Goal: Information Seeking & Learning: Learn about a topic

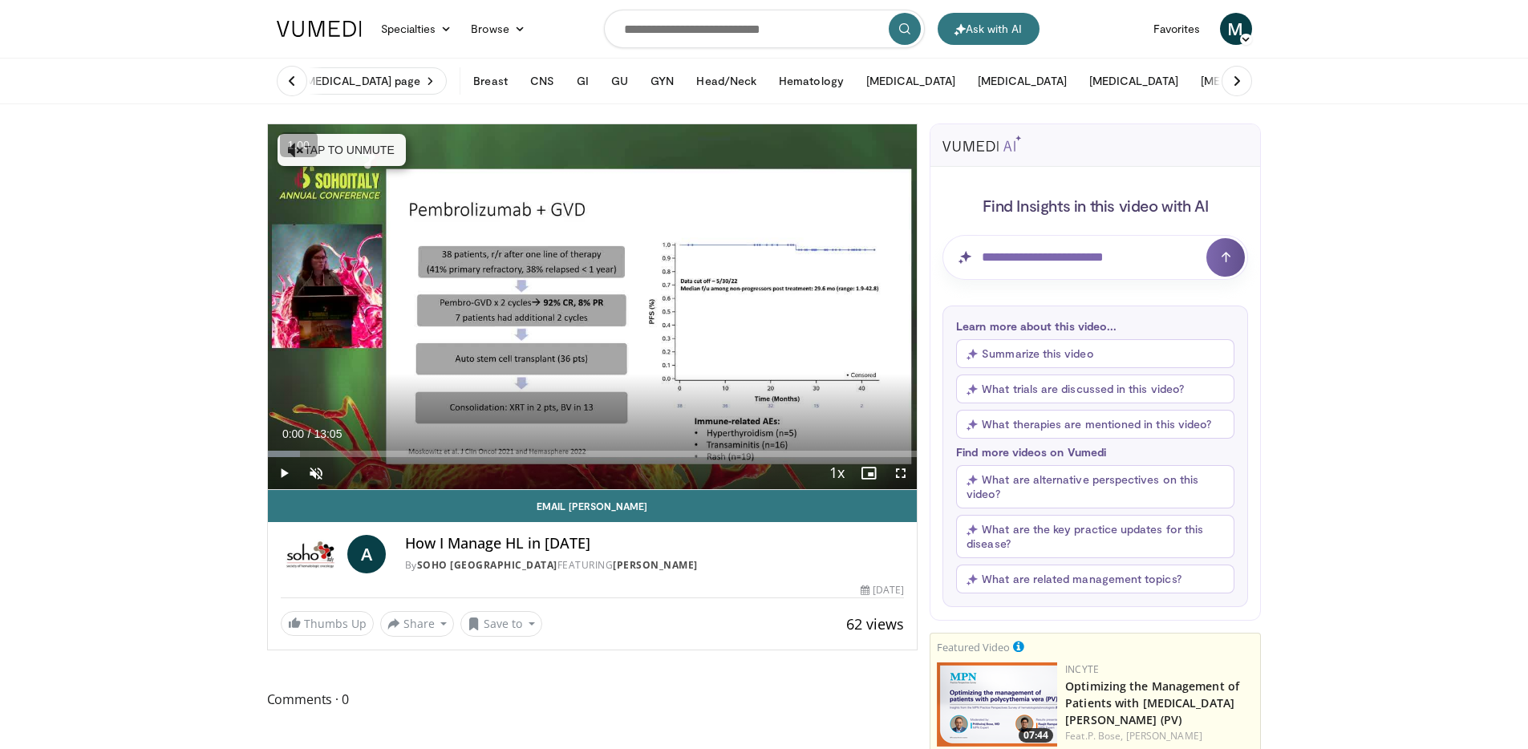
click at [1163, 5] on nav "Ask with AI Specialties Adult & Family Medicine Allergy, Asthma, Immunology Ane…" at bounding box center [764, 29] width 995 height 58
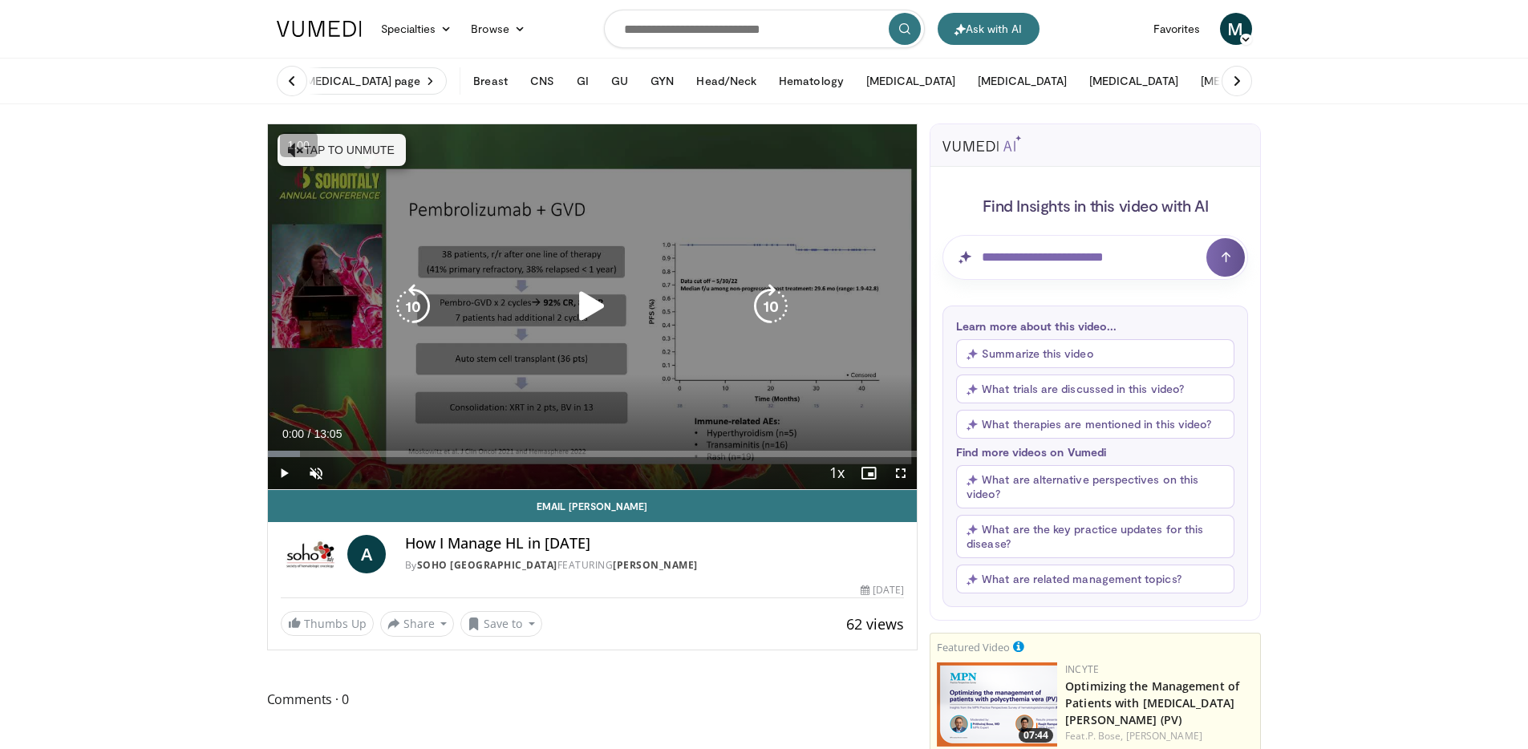
click at [553, 298] on div "Video Player" at bounding box center [592, 306] width 390 height 32
click at [589, 306] on icon "Video Player" at bounding box center [592, 306] width 45 height 45
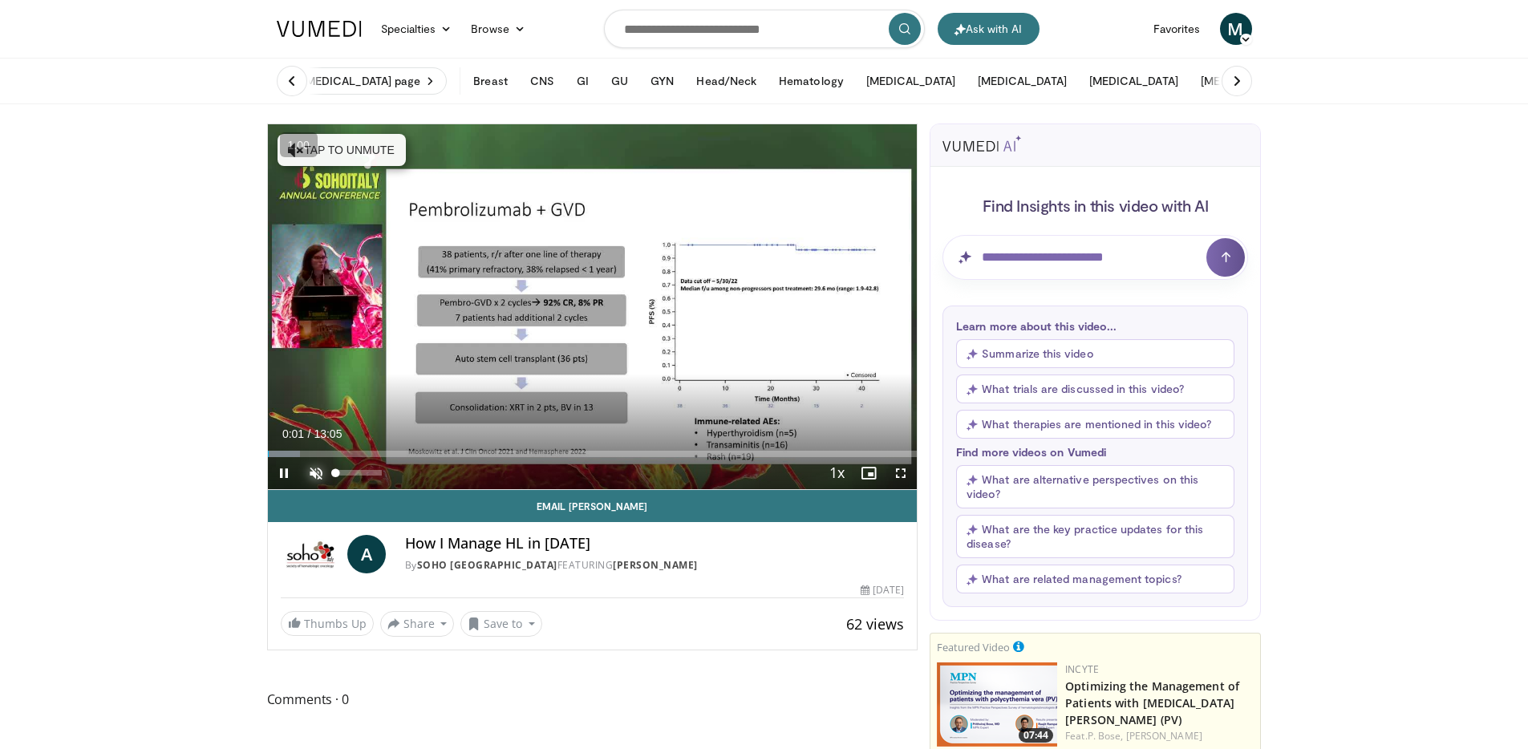
click at [318, 476] on span "Video Player" at bounding box center [316, 473] width 32 height 32
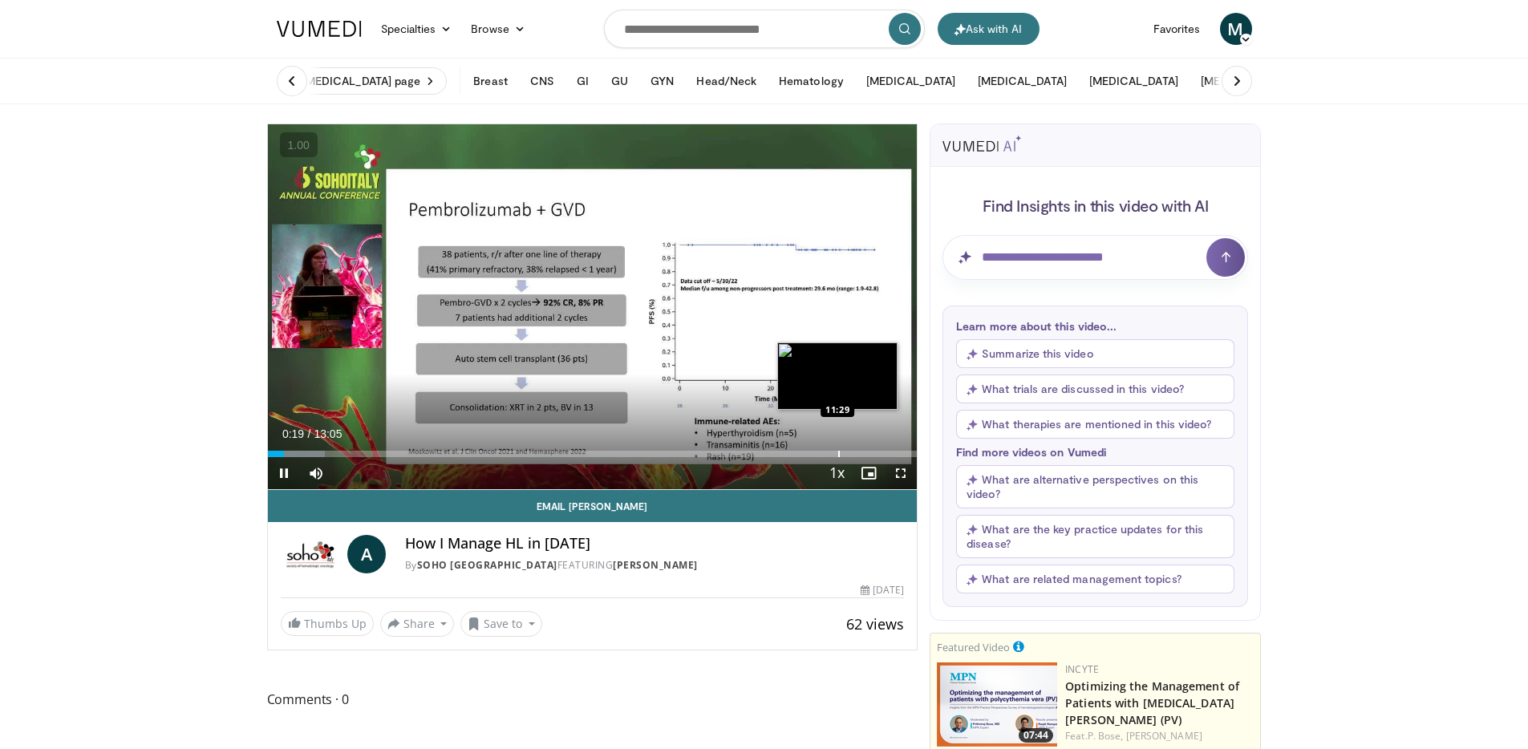
click at [805, 443] on div "Loaded : 8.84% 00:19 11:29" at bounding box center [593, 449] width 650 height 15
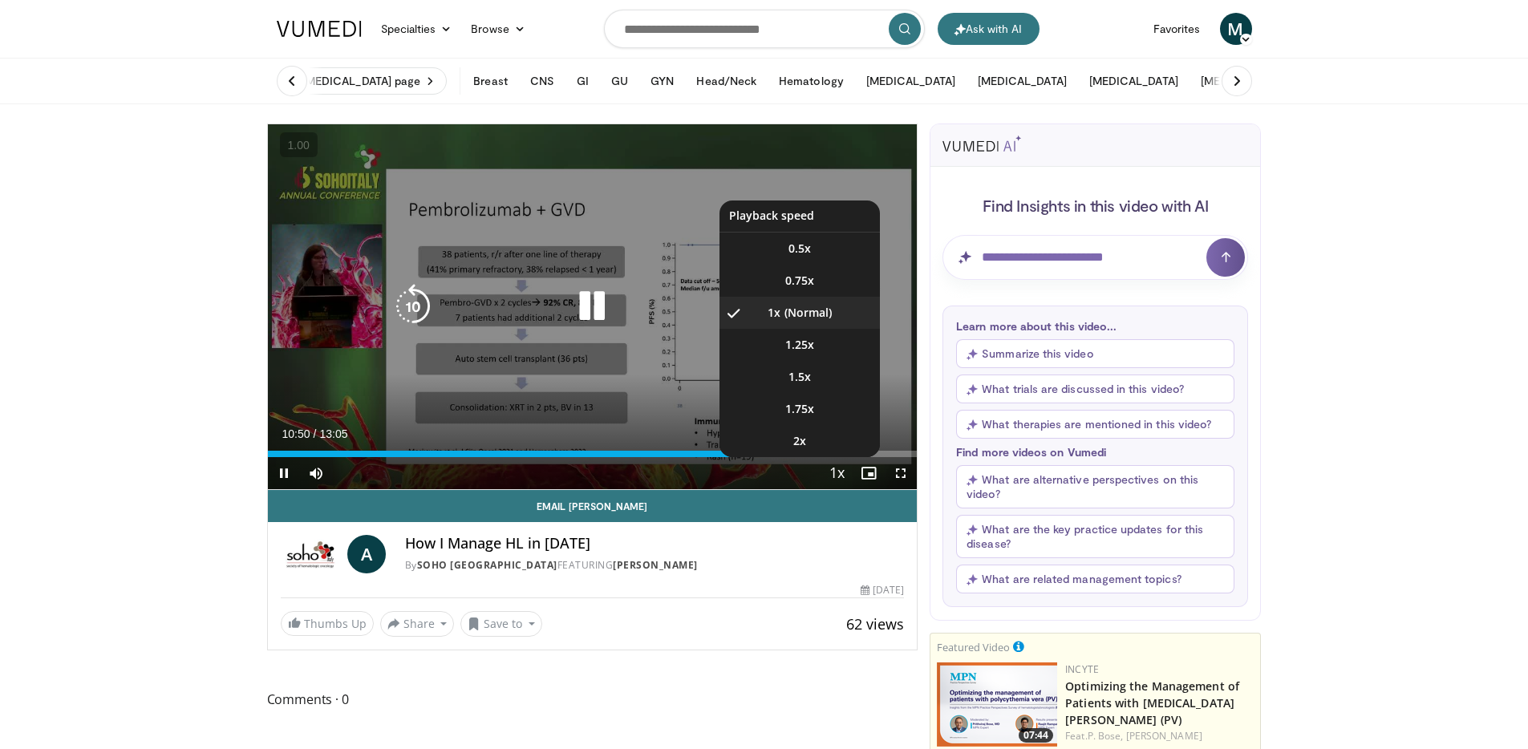
click at [845, 470] on span "Video Player" at bounding box center [836, 474] width 22 height 32
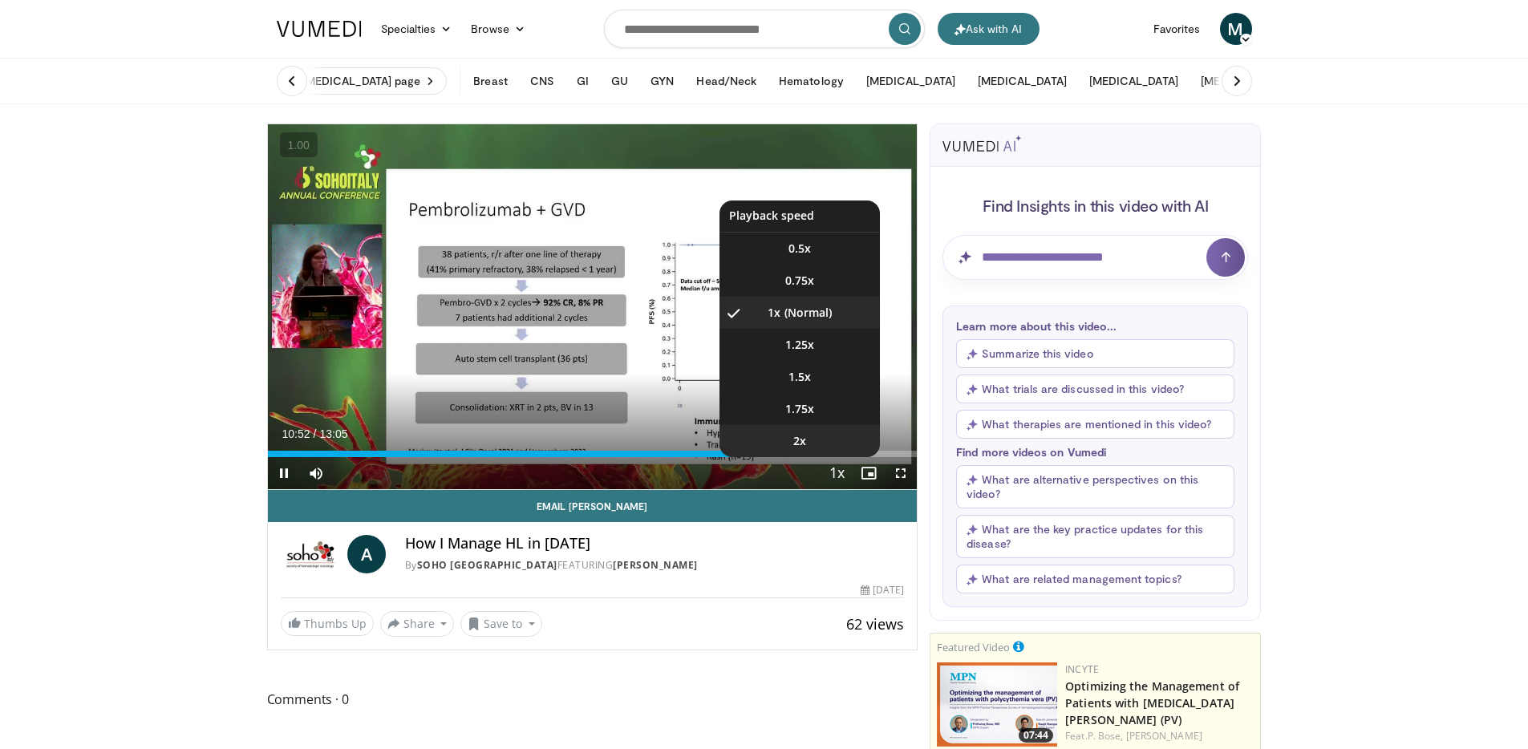
click at [816, 440] on li "2x" at bounding box center [800, 441] width 160 height 32
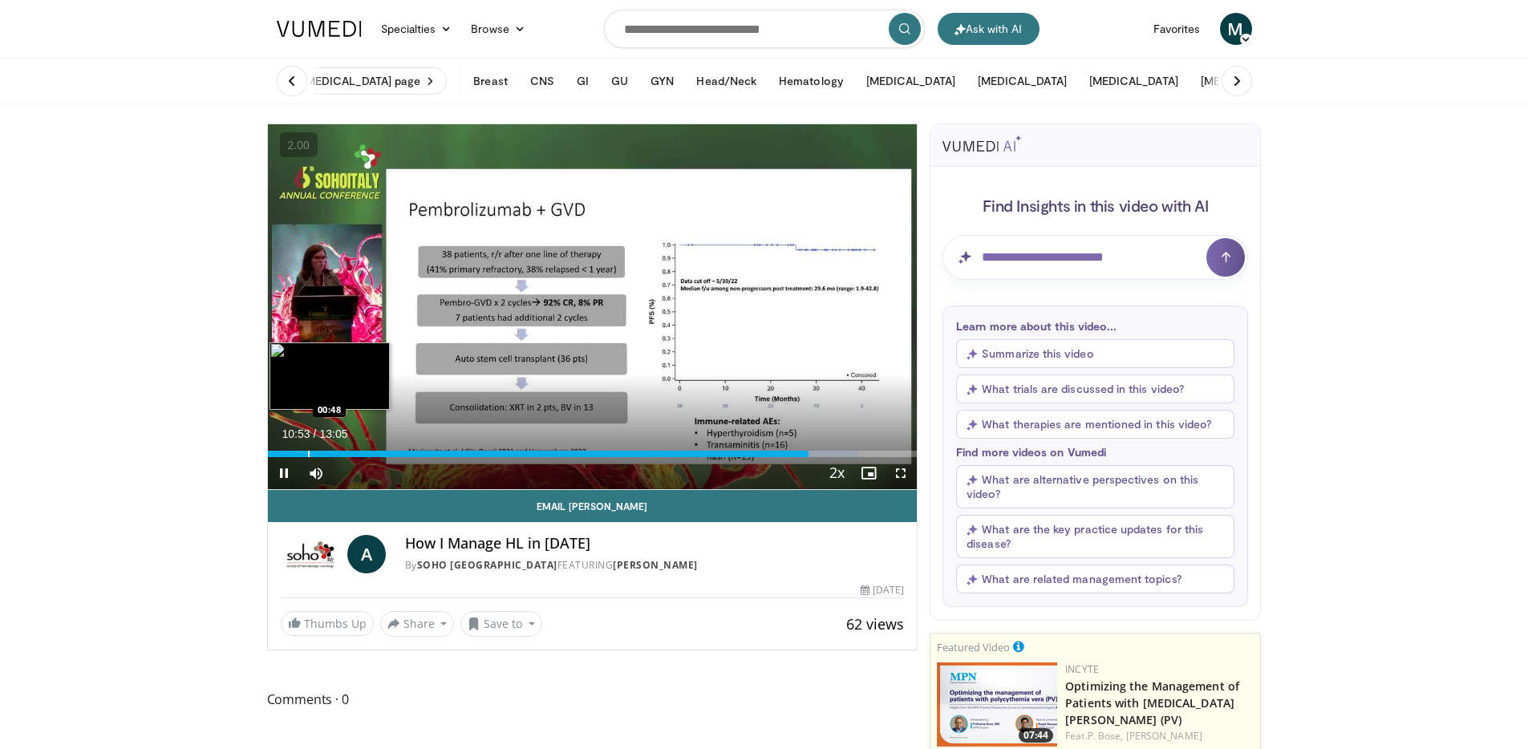
click at [309, 452] on div "Progress Bar" at bounding box center [309, 454] width 2 height 6
click at [295, 454] on div "Progress Bar" at bounding box center [296, 454] width 2 height 6
click at [287, 452] on div "Progress Bar" at bounding box center [288, 454] width 2 height 6
click at [358, 453] on div "Progress Bar" at bounding box center [359, 454] width 2 height 6
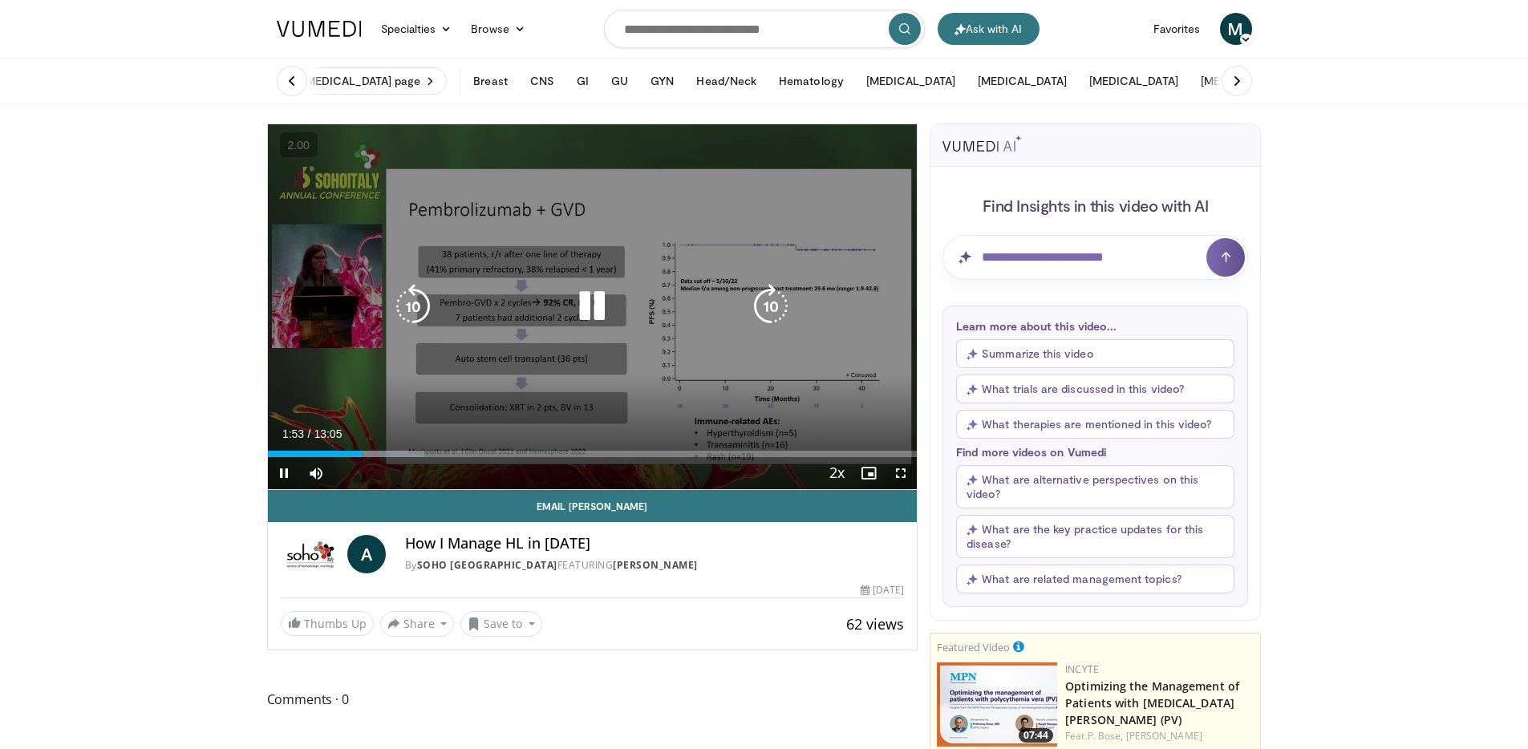
click at [808, 200] on div "10 seconds Tap to unmute" at bounding box center [593, 306] width 650 height 365
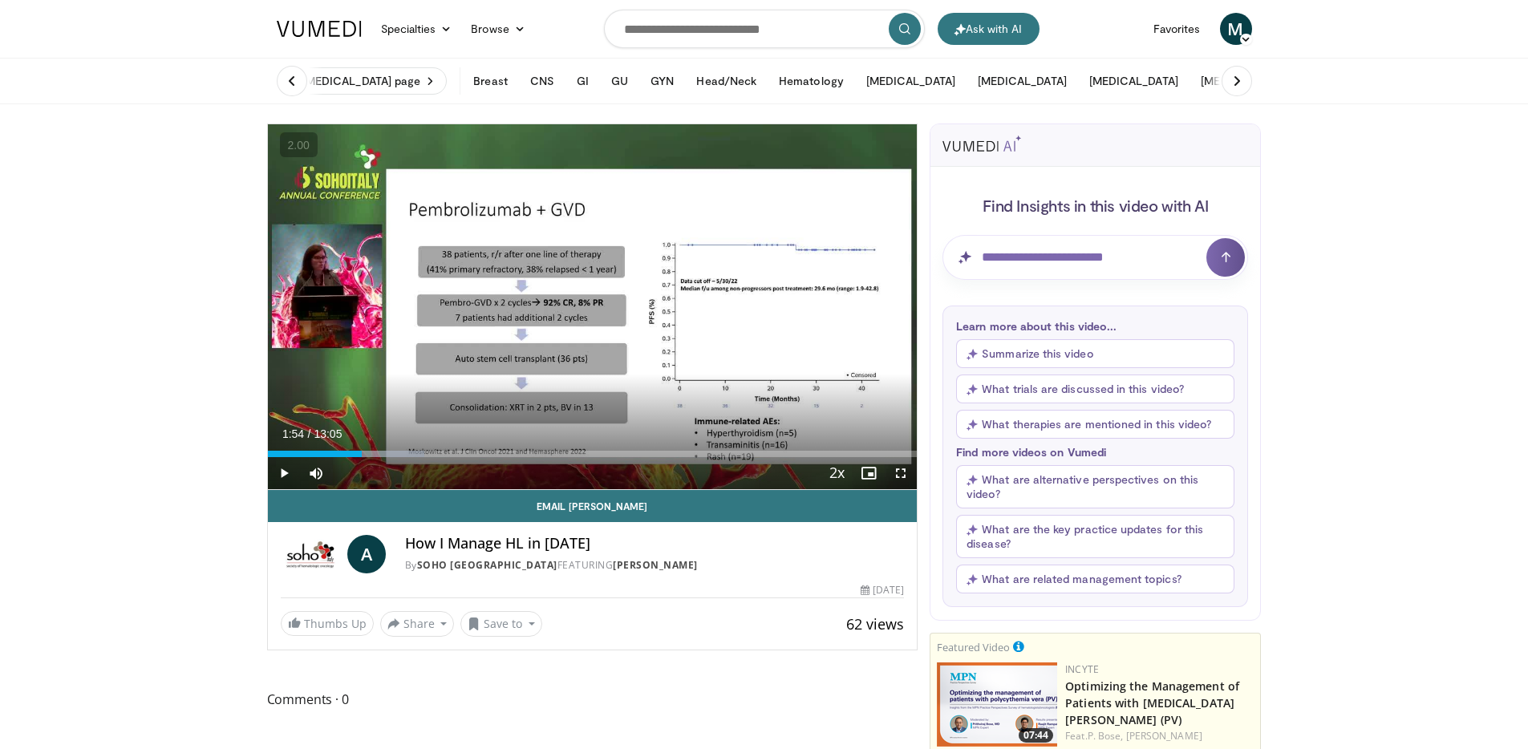
click at [808, 200] on div "10 seconds Tap to unmute" at bounding box center [593, 306] width 650 height 365
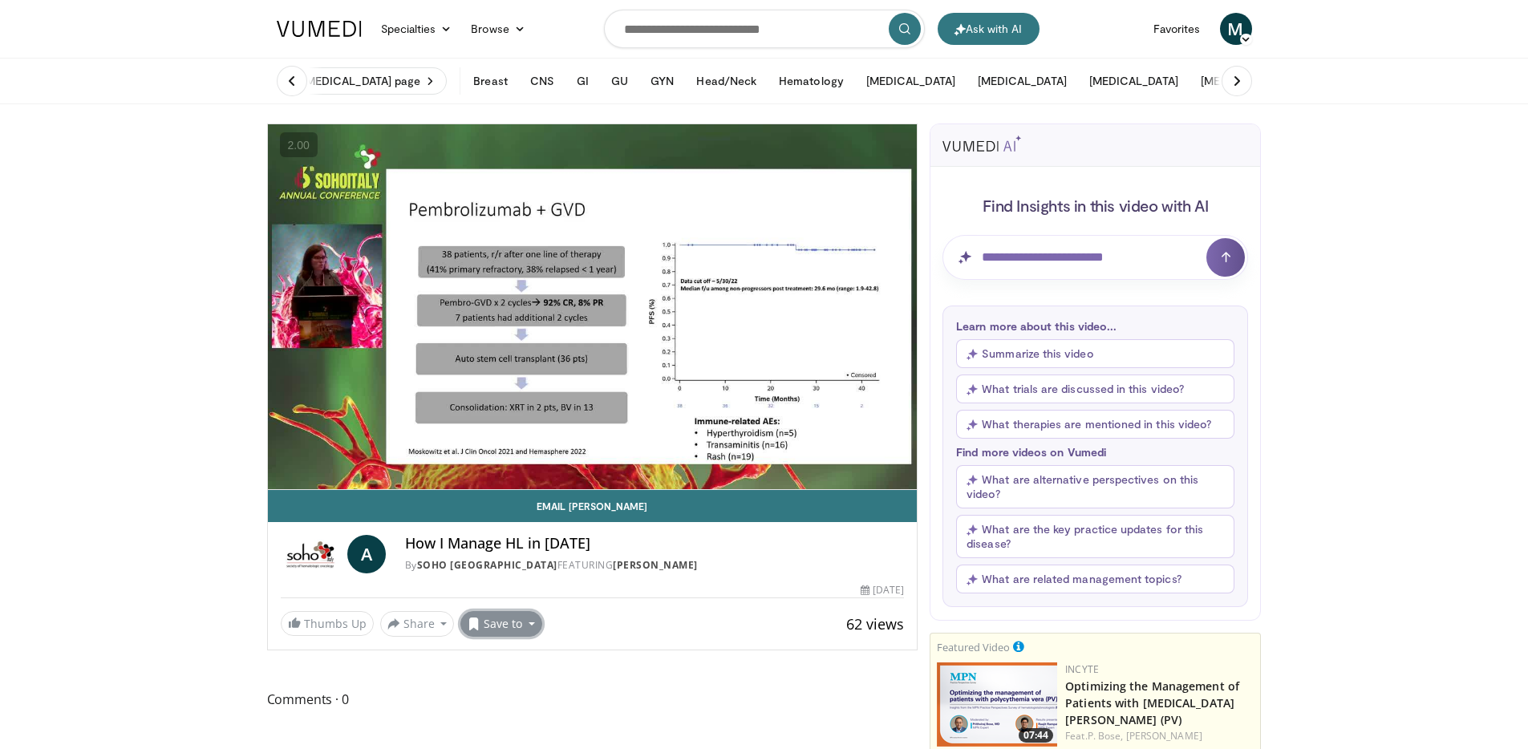
click at [537, 625] on button "Save to" at bounding box center [501, 624] width 82 height 26
click at [516, 701] on em "New Playlist" at bounding box center [514, 698] width 67 height 18
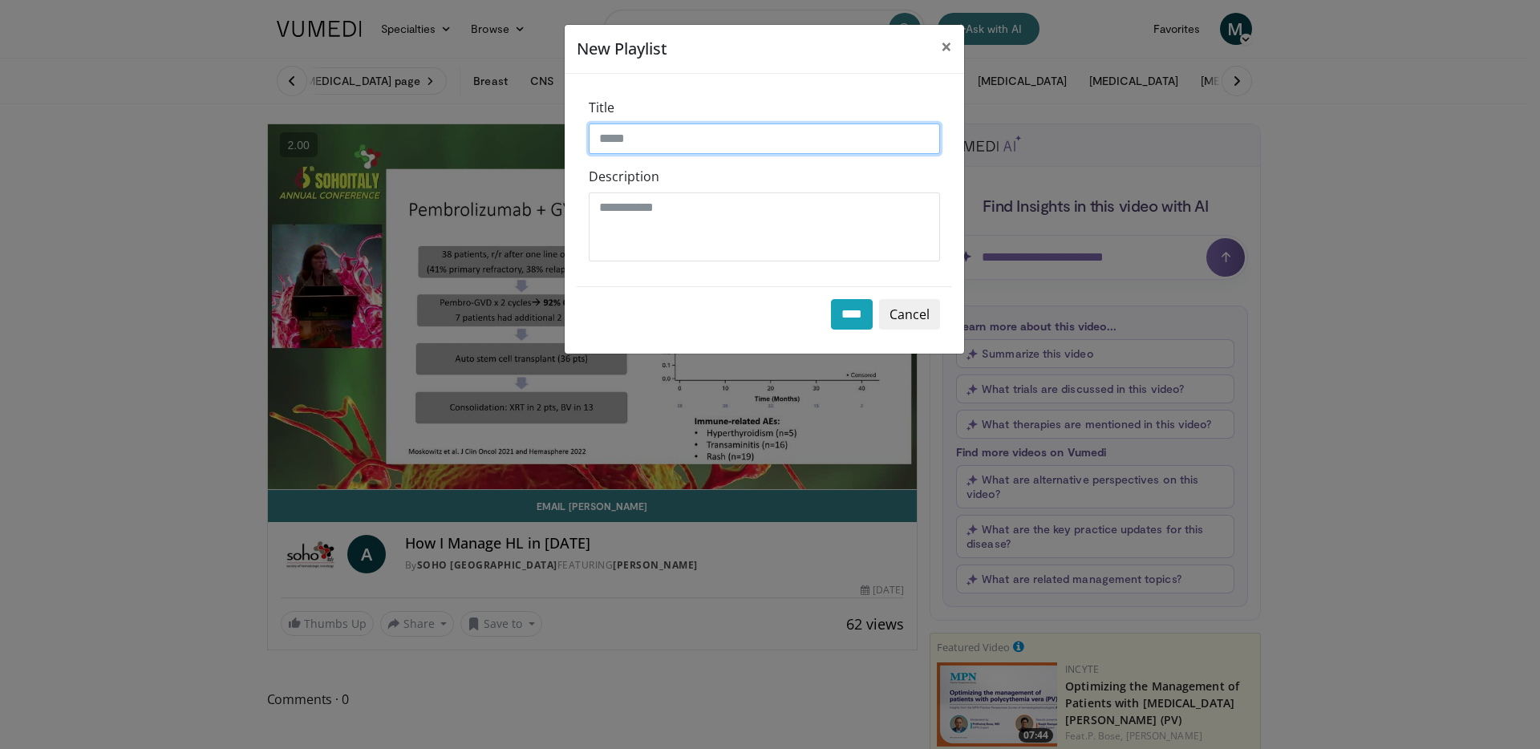
click at [757, 130] on input "Title" at bounding box center [764, 139] width 351 height 30
type input "*"
type input "**********"
click at [844, 334] on div "**** Cancel" at bounding box center [764, 313] width 375 height 55
click at [850, 311] on input "****" at bounding box center [852, 314] width 42 height 30
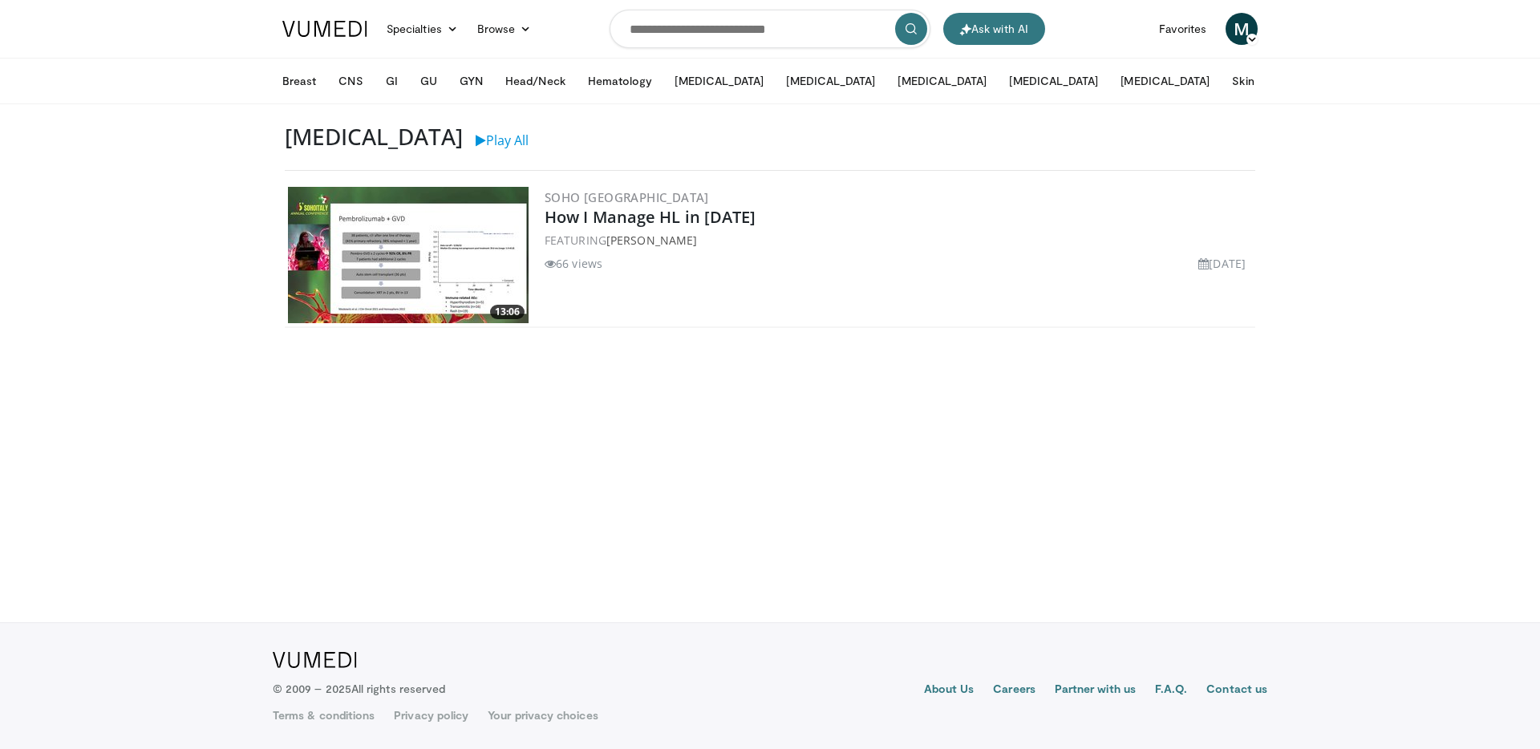
click at [456, 200] on img at bounding box center [408, 255] width 241 height 136
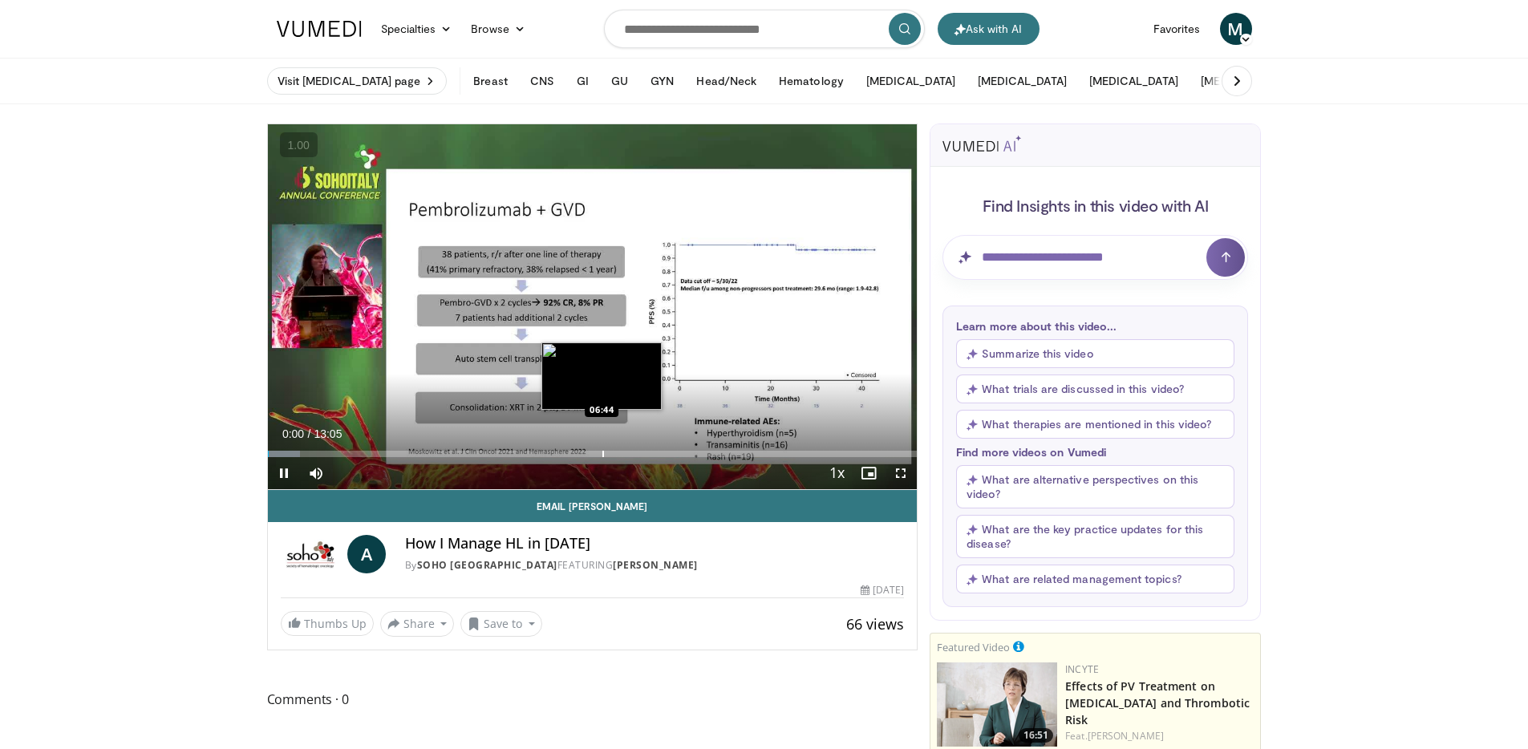
click at [602, 452] on div "Progress Bar" at bounding box center [603, 454] width 2 height 6
click at [819, 440] on div "Current Time 6:40 / Duration 13:05" at bounding box center [593, 434] width 650 height 14
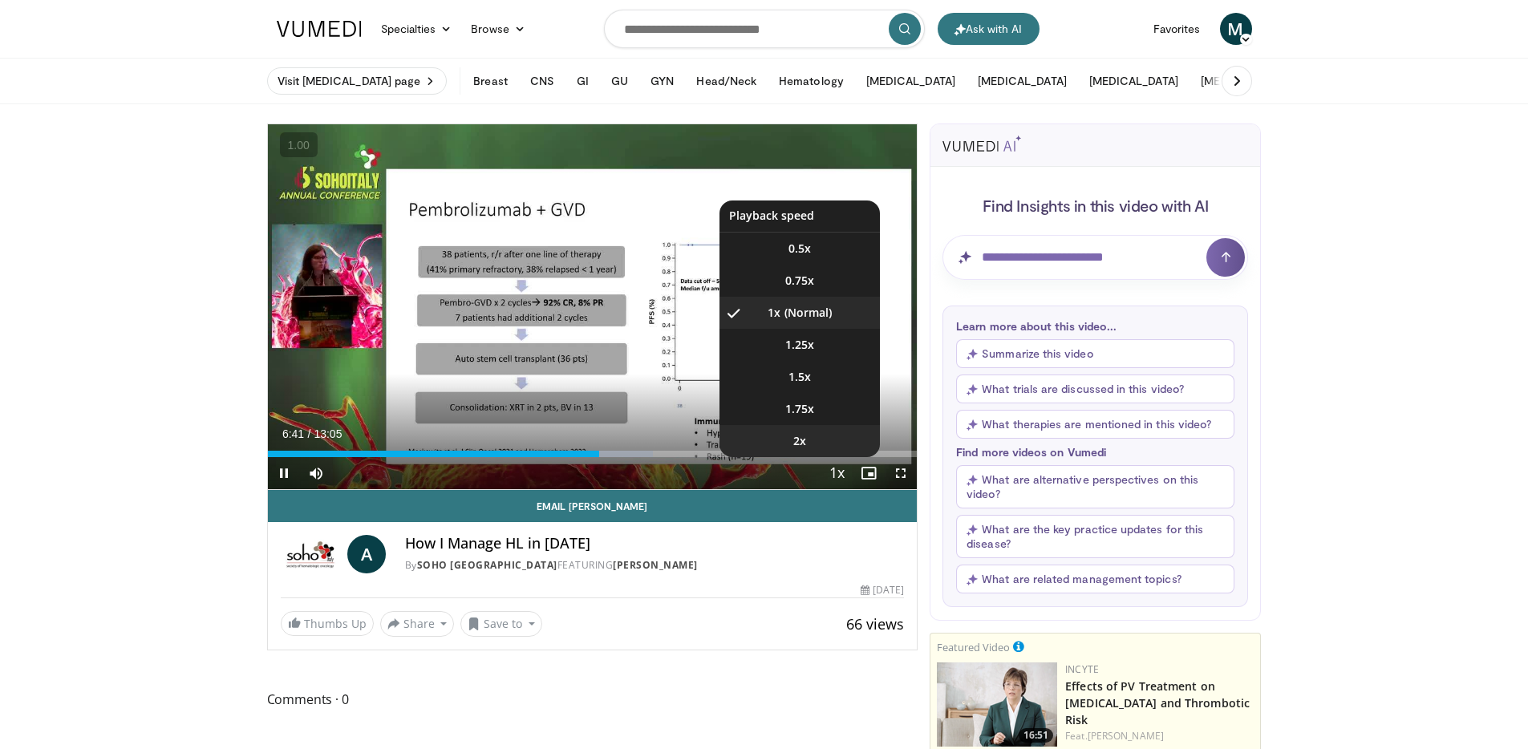
click at [811, 441] on li "2x" at bounding box center [800, 441] width 160 height 32
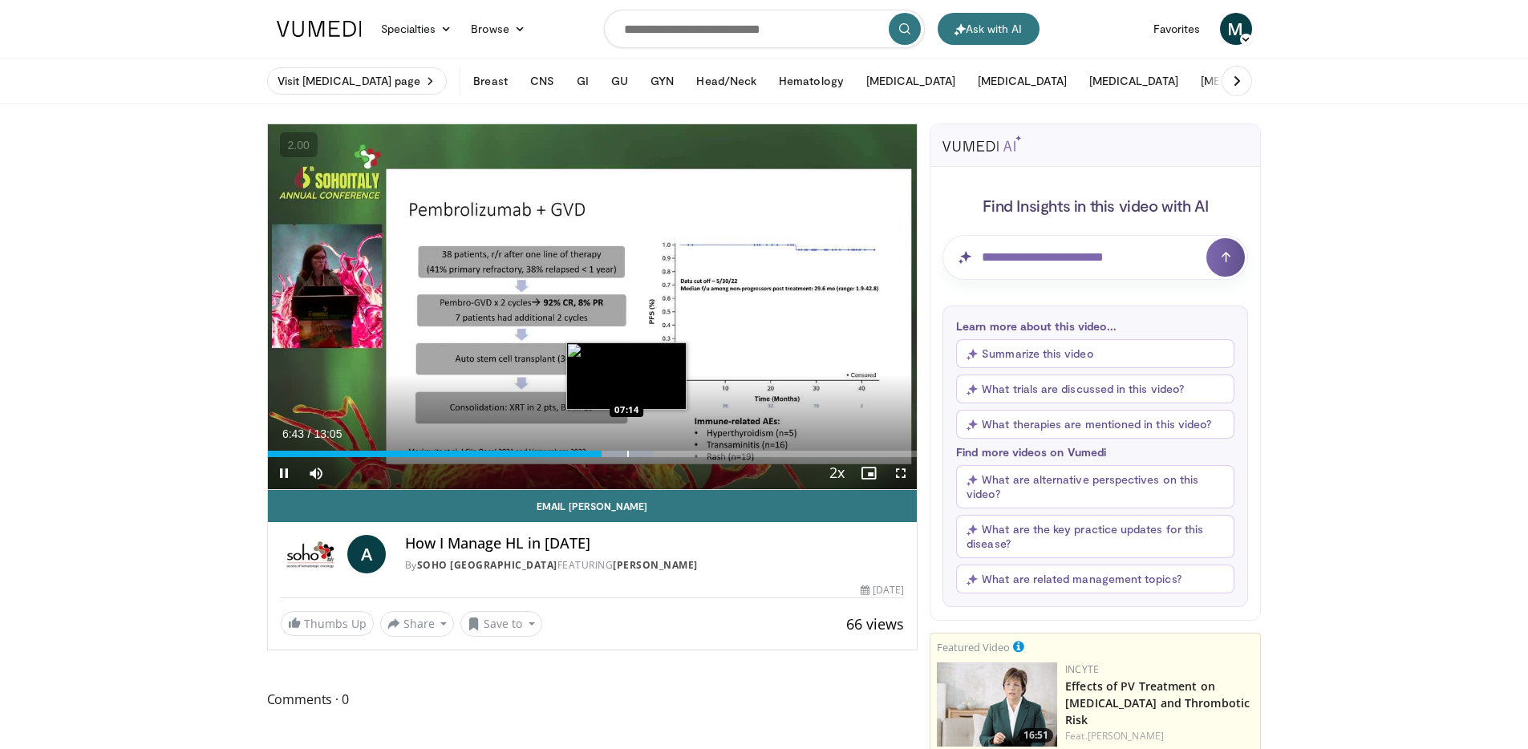
click at [627, 452] on div "Progress Bar" at bounding box center [628, 454] width 2 height 6
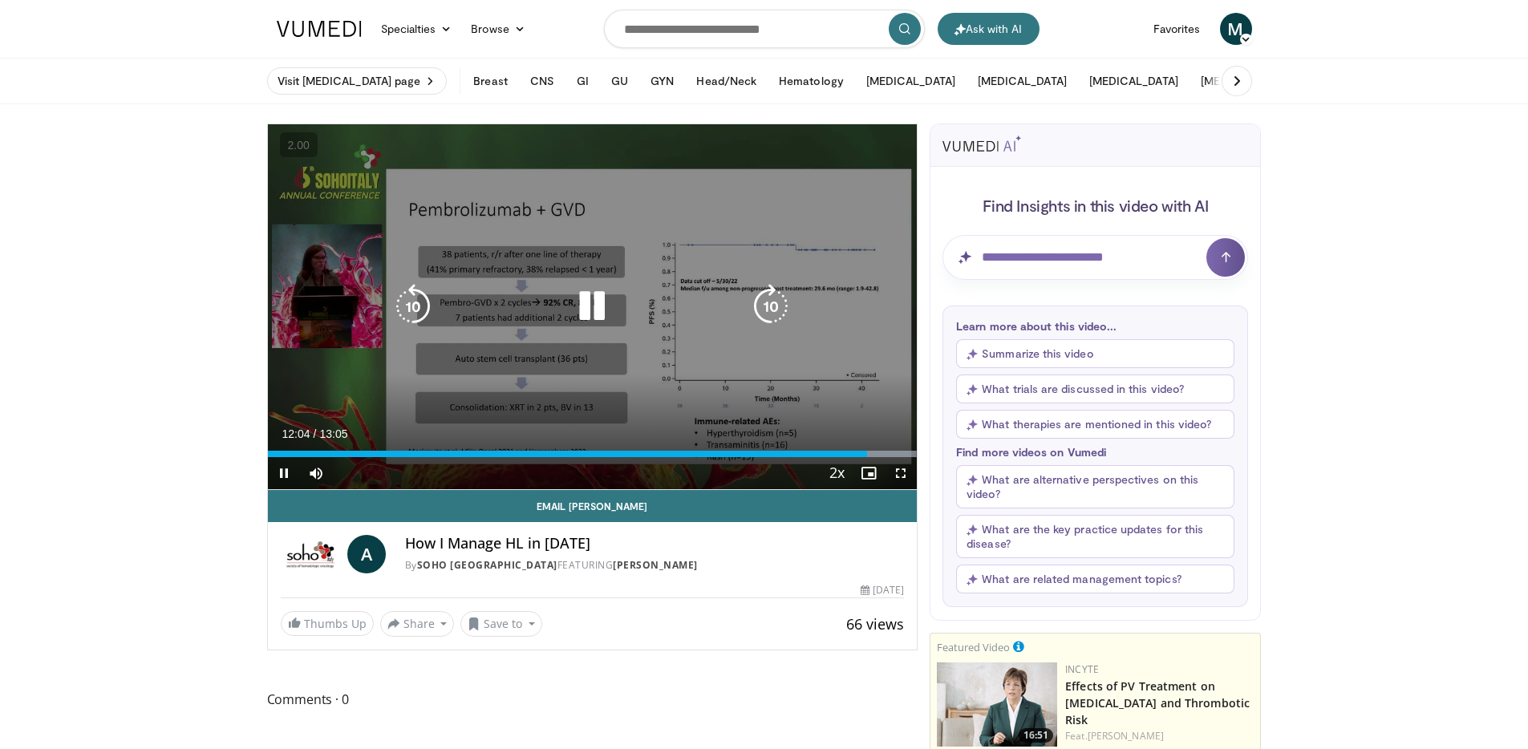
click at [821, 402] on div "10 seconds Tap to unmute" at bounding box center [593, 306] width 650 height 365
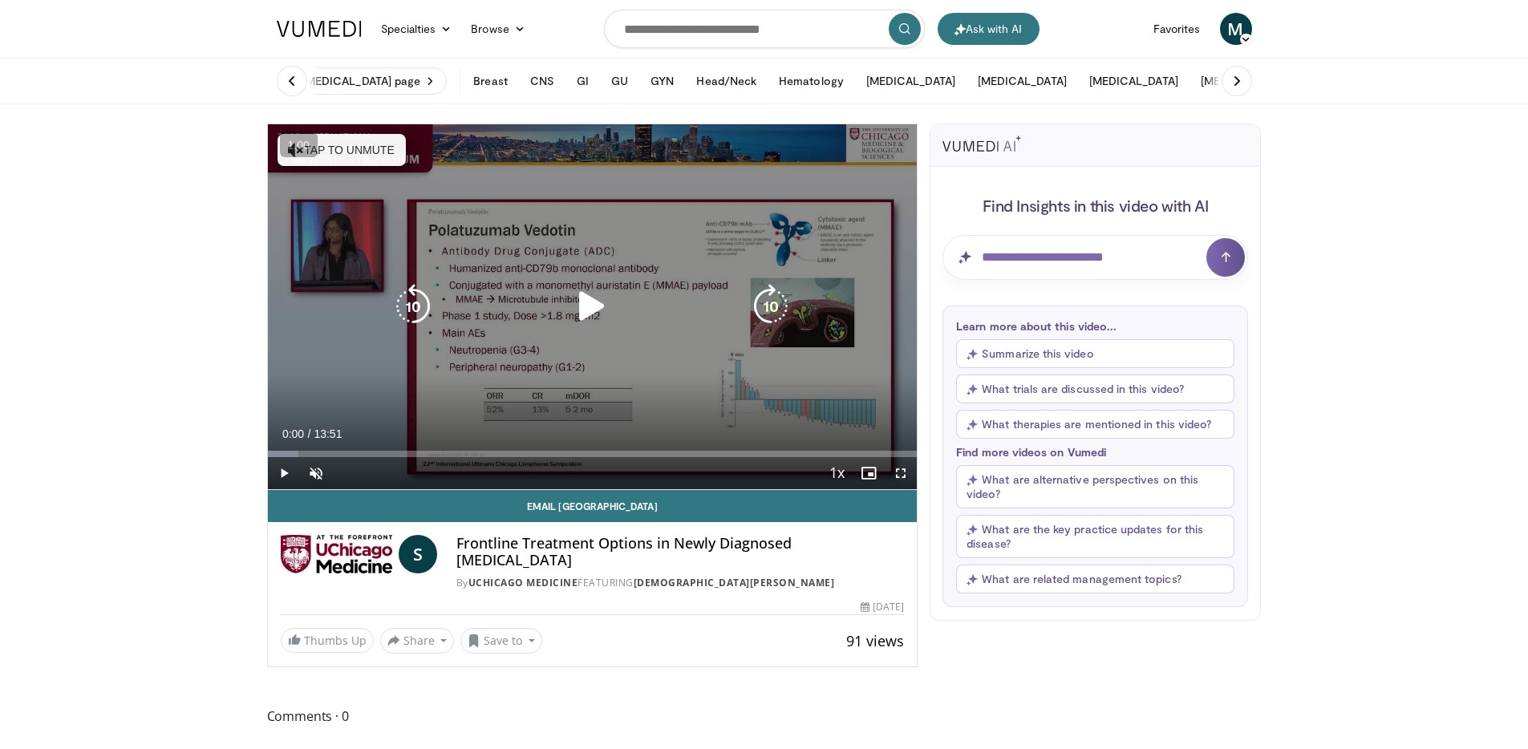
click at [584, 304] on icon "Video Player" at bounding box center [592, 306] width 45 height 45
click at [578, 299] on icon "Video Player" at bounding box center [592, 306] width 45 height 45
click at [335, 168] on div "10 seconds Tap to unmute" at bounding box center [593, 306] width 650 height 365
click at [343, 163] on button "Tap to unmute" at bounding box center [342, 150] width 128 height 32
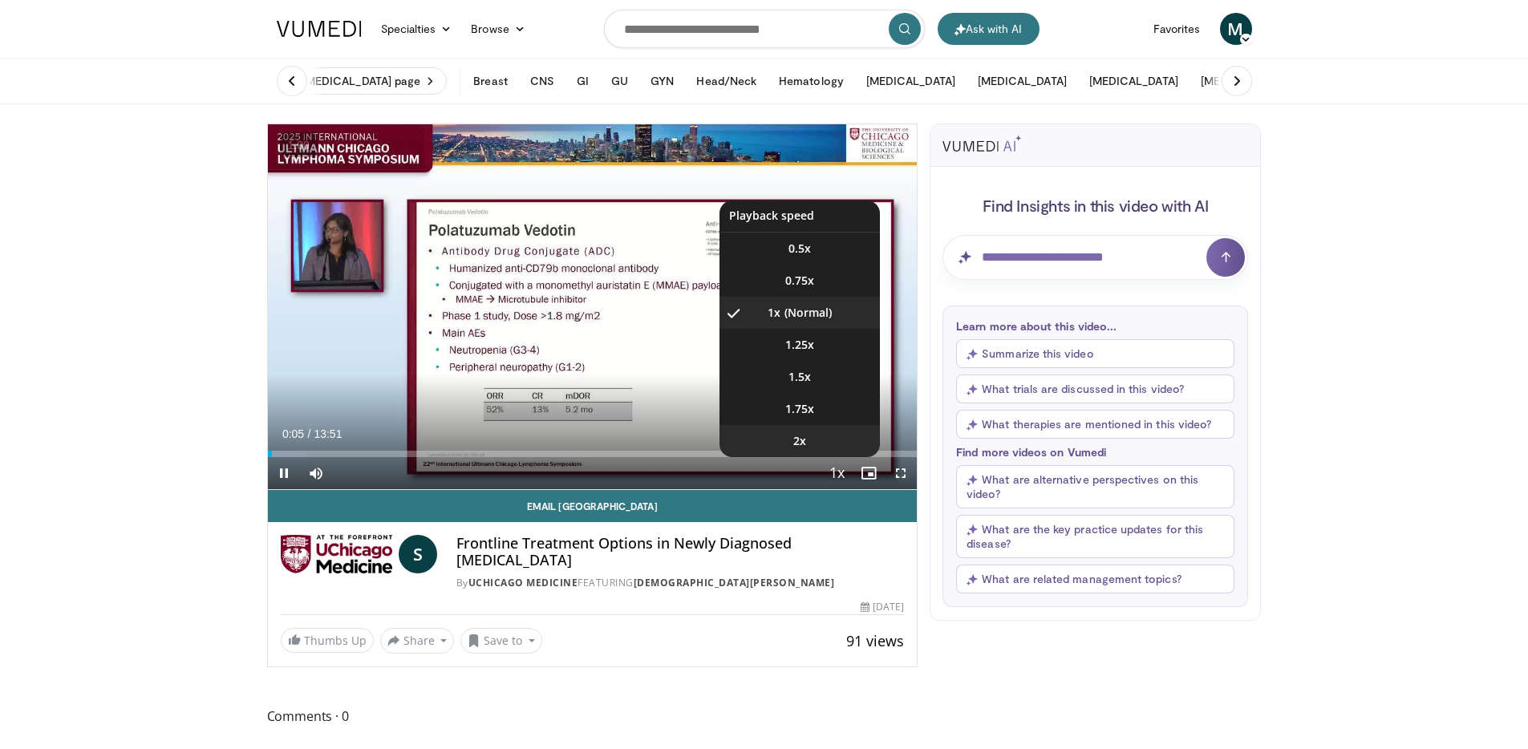
click at [813, 440] on li "2x" at bounding box center [800, 441] width 160 height 32
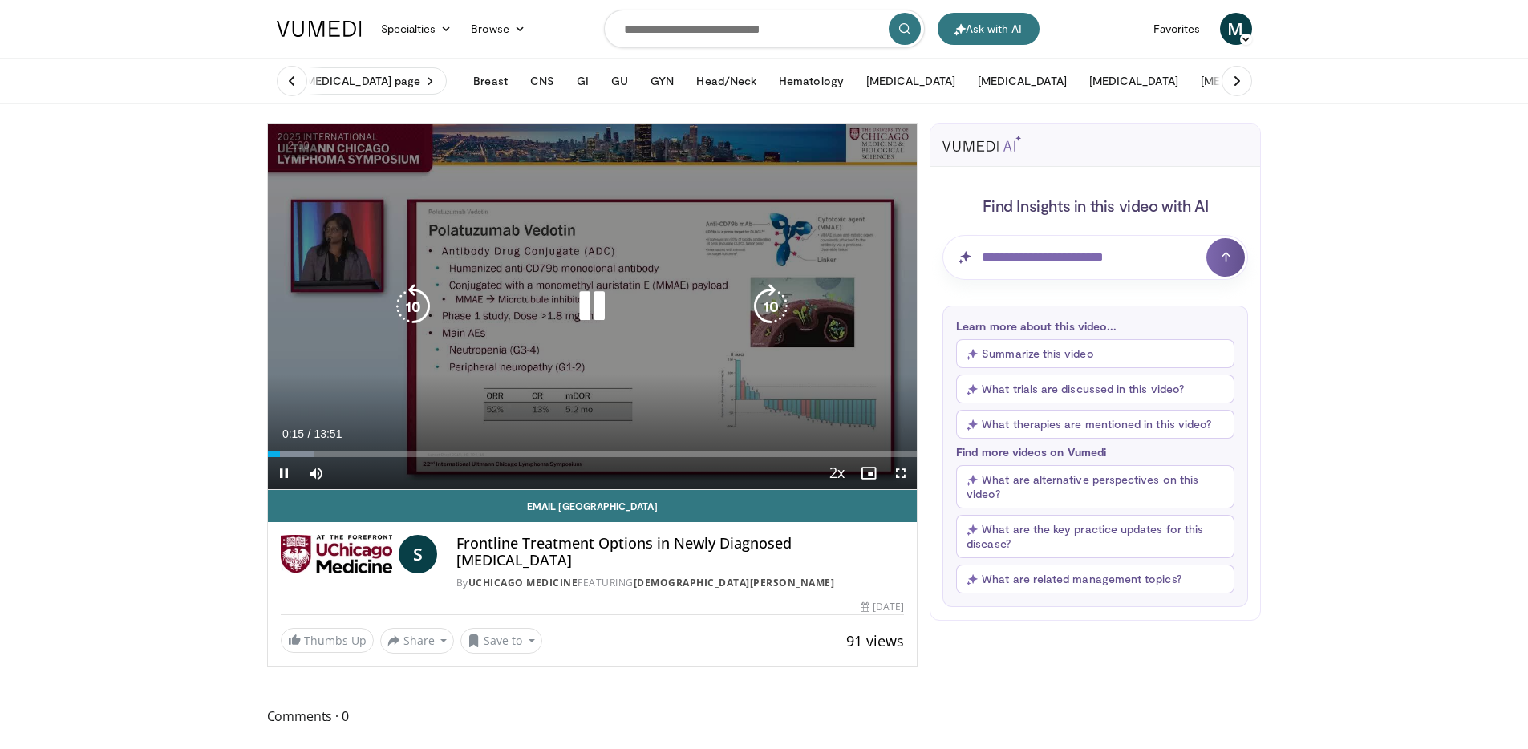
click at [770, 312] on icon "Video Player" at bounding box center [770, 306] width 45 height 45
click at [844, 395] on div "10 seconds Tap to unmute" at bounding box center [593, 306] width 650 height 365
click at [851, 259] on div "10 seconds Tap to unmute" at bounding box center [593, 306] width 650 height 365
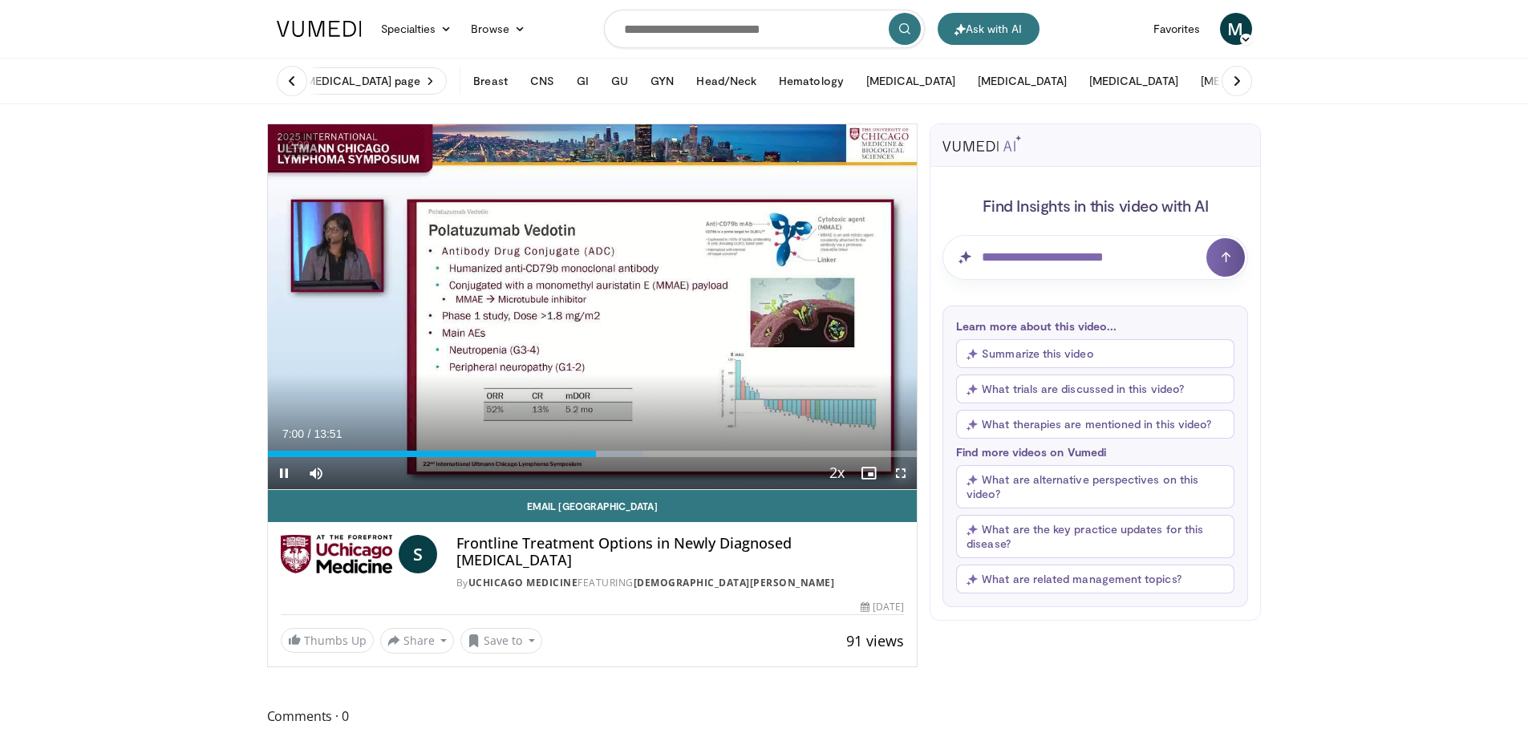
click at [901, 464] on span "Video Player" at bounding box center [901, 473] width 32 height 32
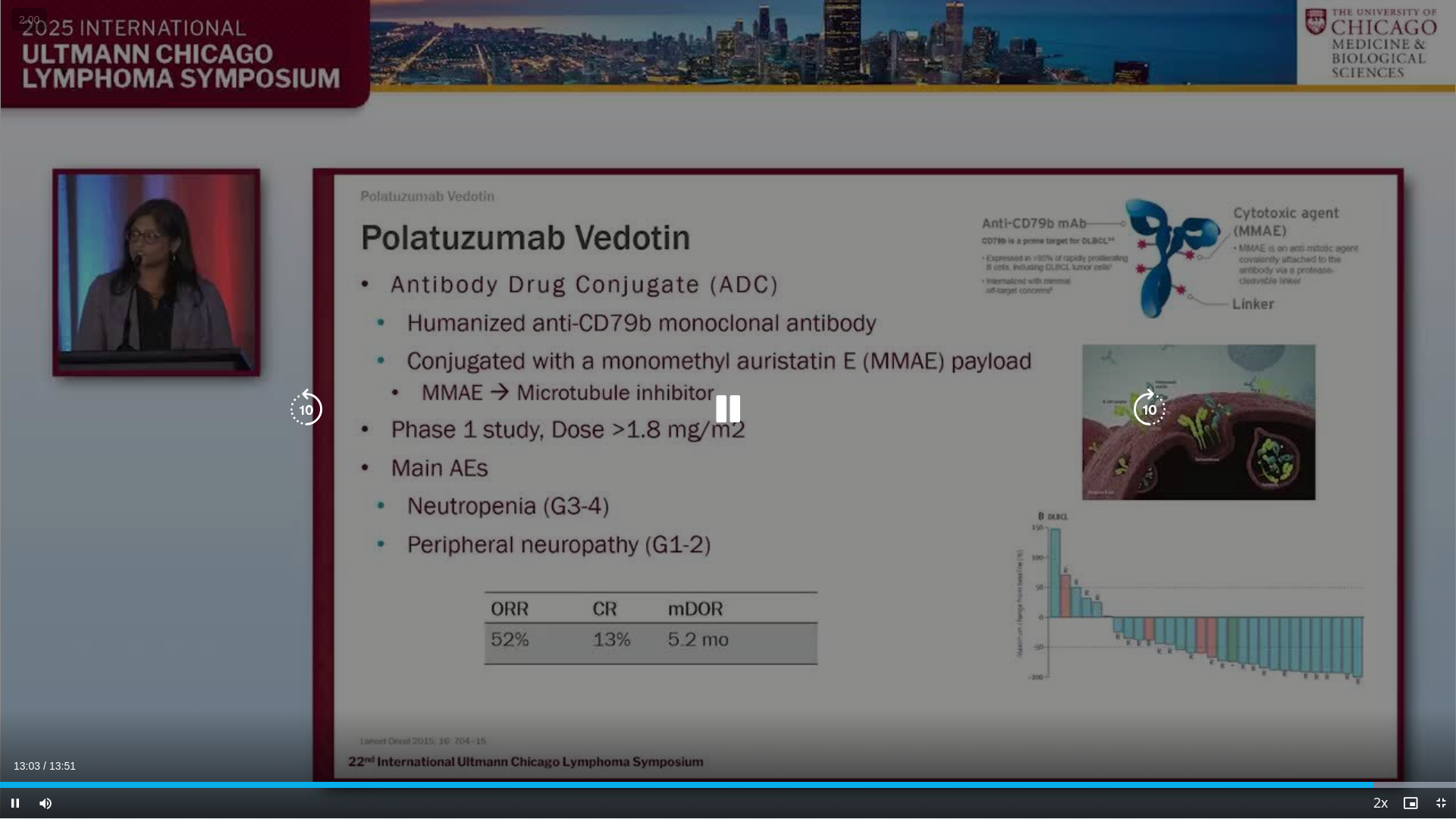
click at [1369, 468] on div "10 seconds Tap to unmute" at bounding box center [728, 410] width 1456 height 819
click at [1250, 513] on div "10 seconds Tap to unmute" at bounding box center [728, 410] width 1456 height 819
click at [1440, 707] on span "Video Player" at bounding box center [1441, 804] width 30 height 30
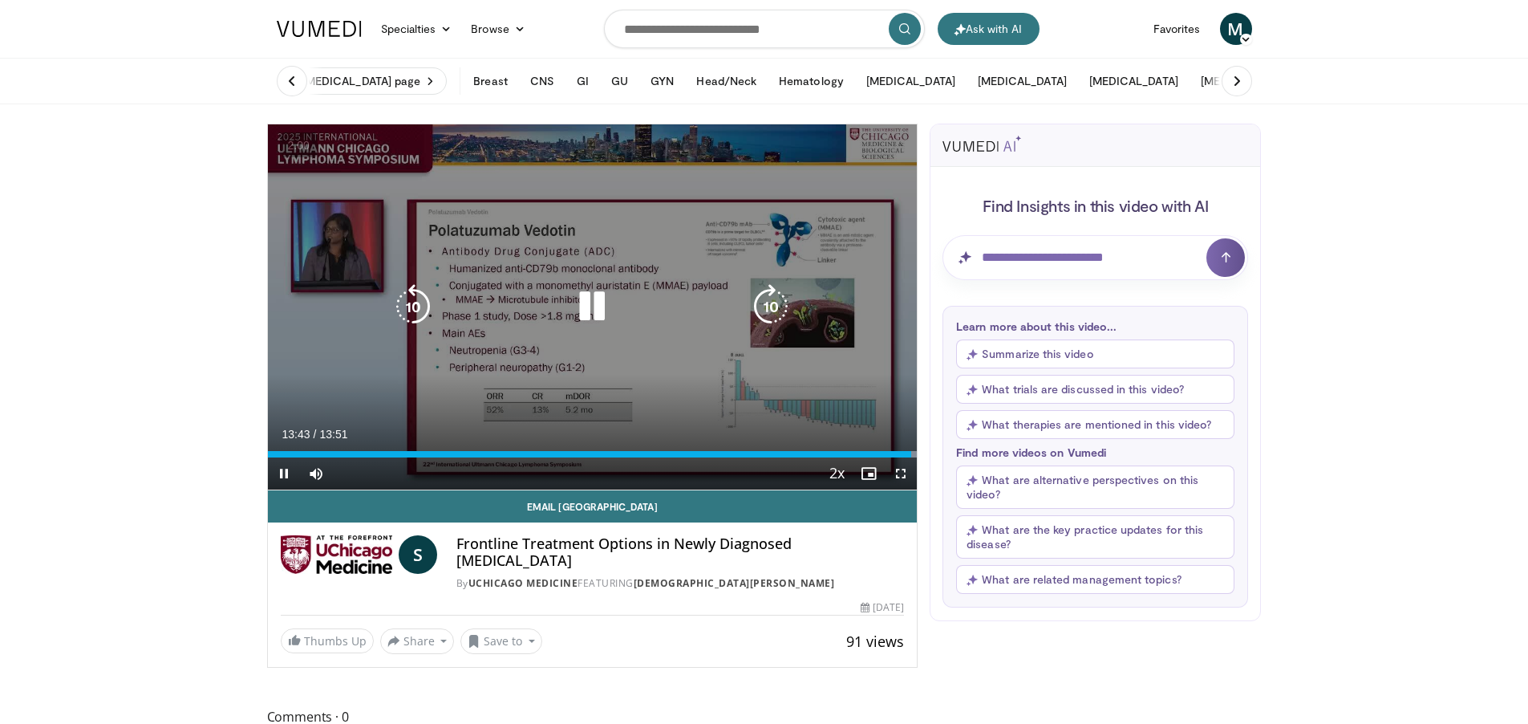
click at [682, 186] on div "10 seconds Tap to unmute" at bounding box center [593, 306] width 650 height 365
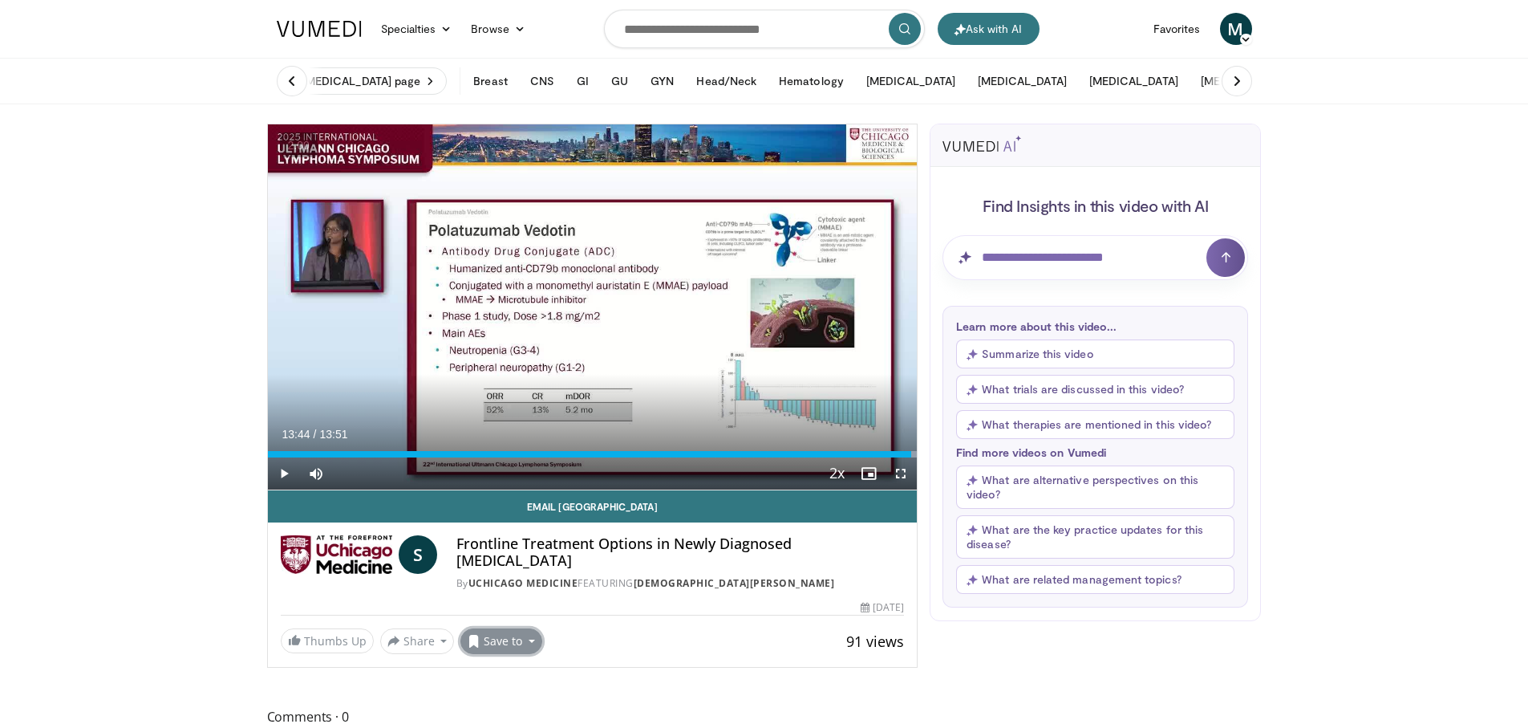
click at [528, 628] on button "Save to" at bounding box center [501, 641] width 82 height 26
click at [537, 706] on em "New Playlist" at bounding box center [514, 715] width 67 height 18
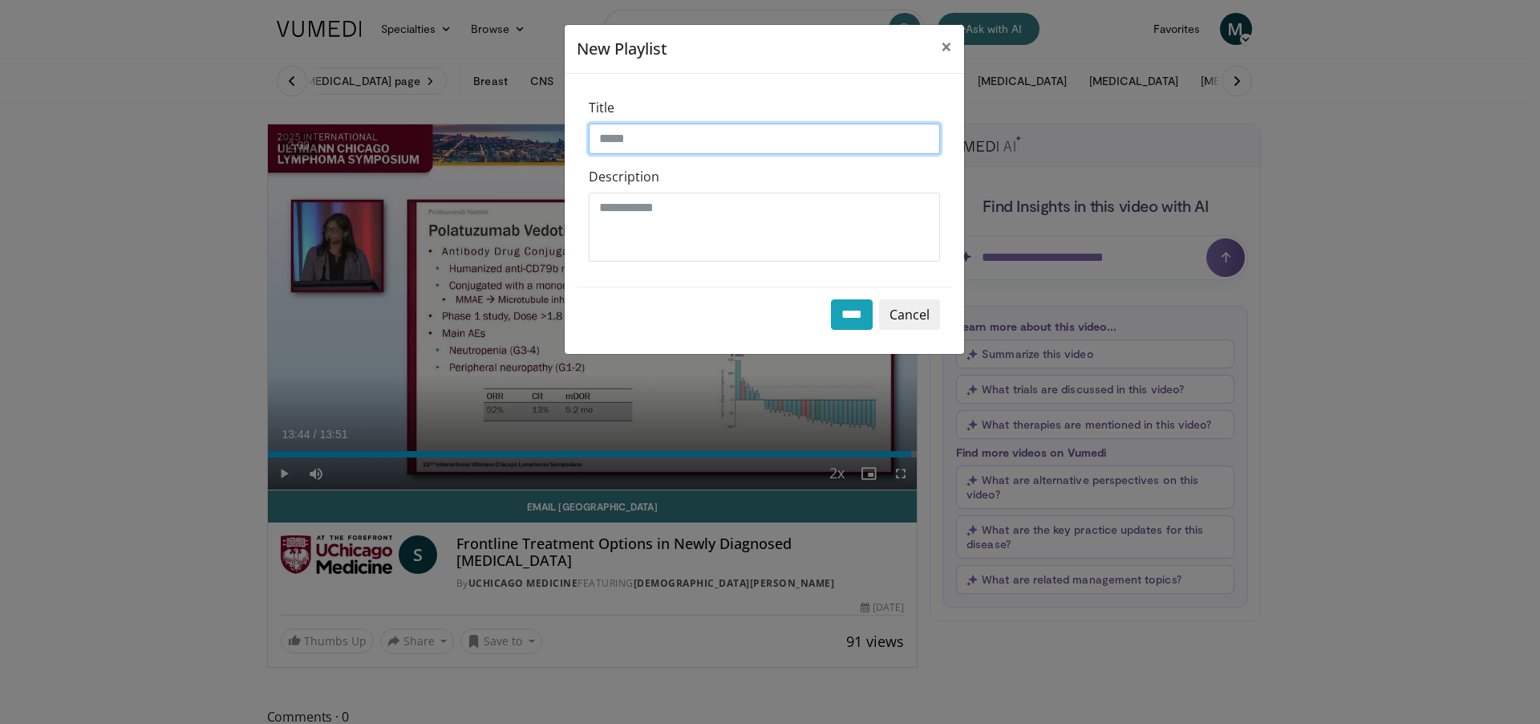
click at [676, 135] on input "Title" at bounding box center [764, 139] width 351 height 30
type input "*****"
click at [855, 315] on input "****" at bounding box center [852, 314] width 42 height 30
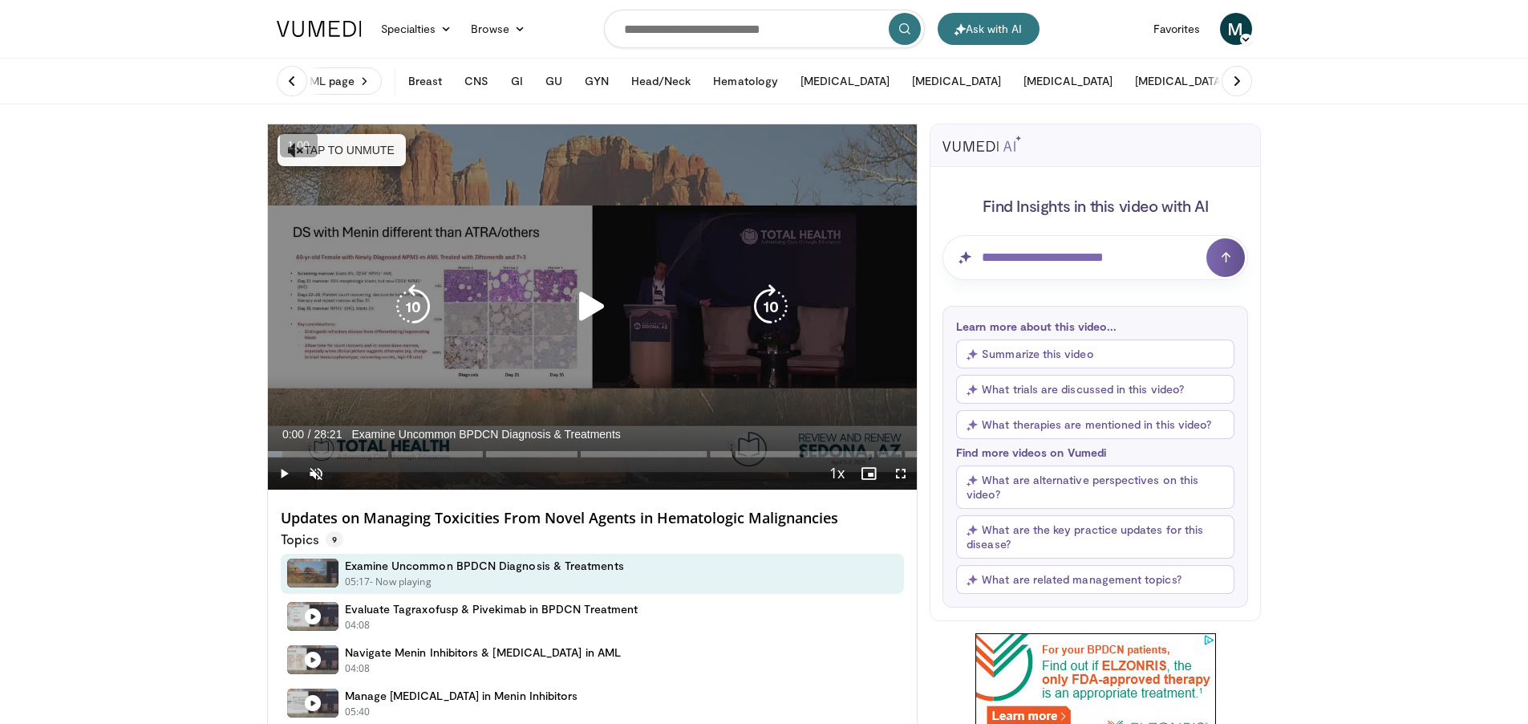
click at [590, 314] on icon "Video Player" at bounding box center [592, 306] width 45 height 45
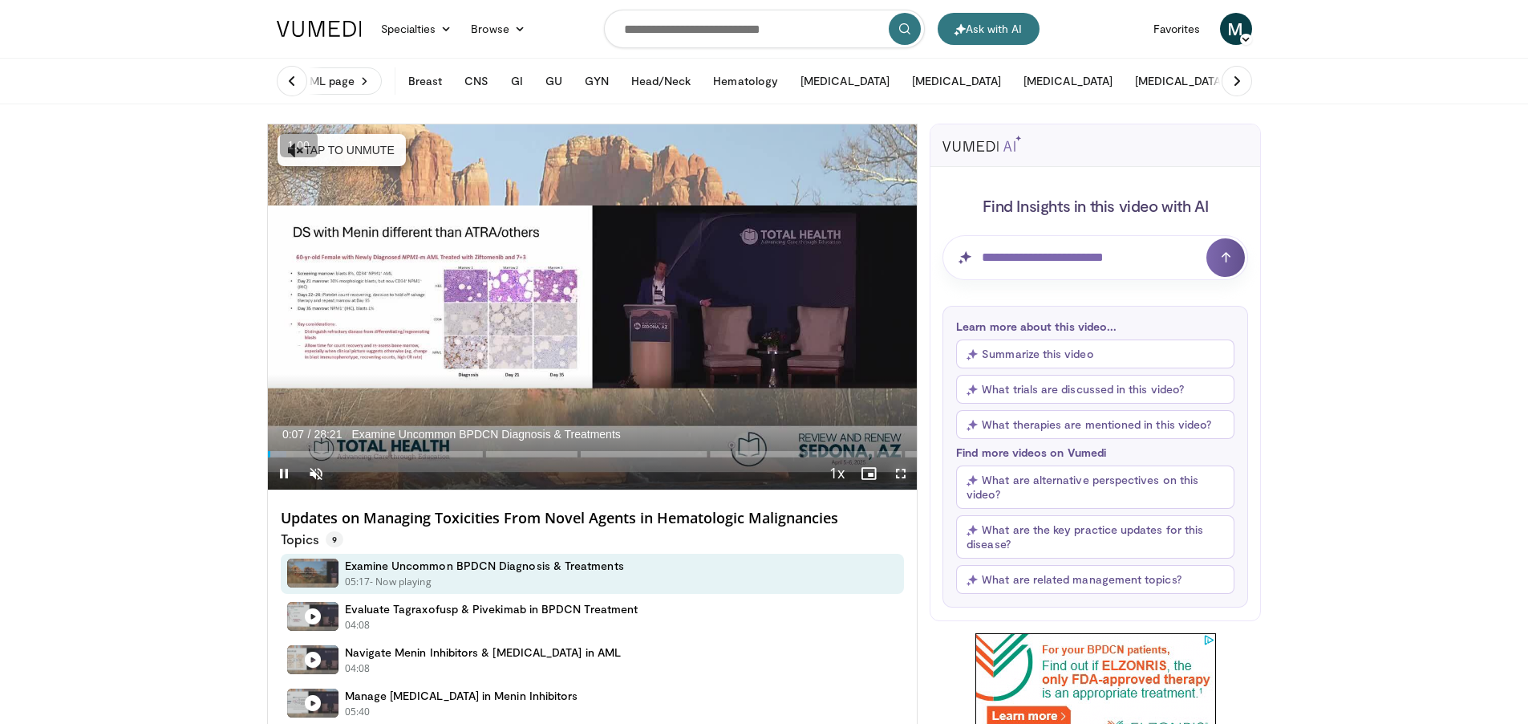
click at [900, 473] on span "Video Player" at bounding box center [901, 473] width 32 height 32
click at [310, 477] on span "Video Player" at bounding box center [316, 473] width 32 height 32
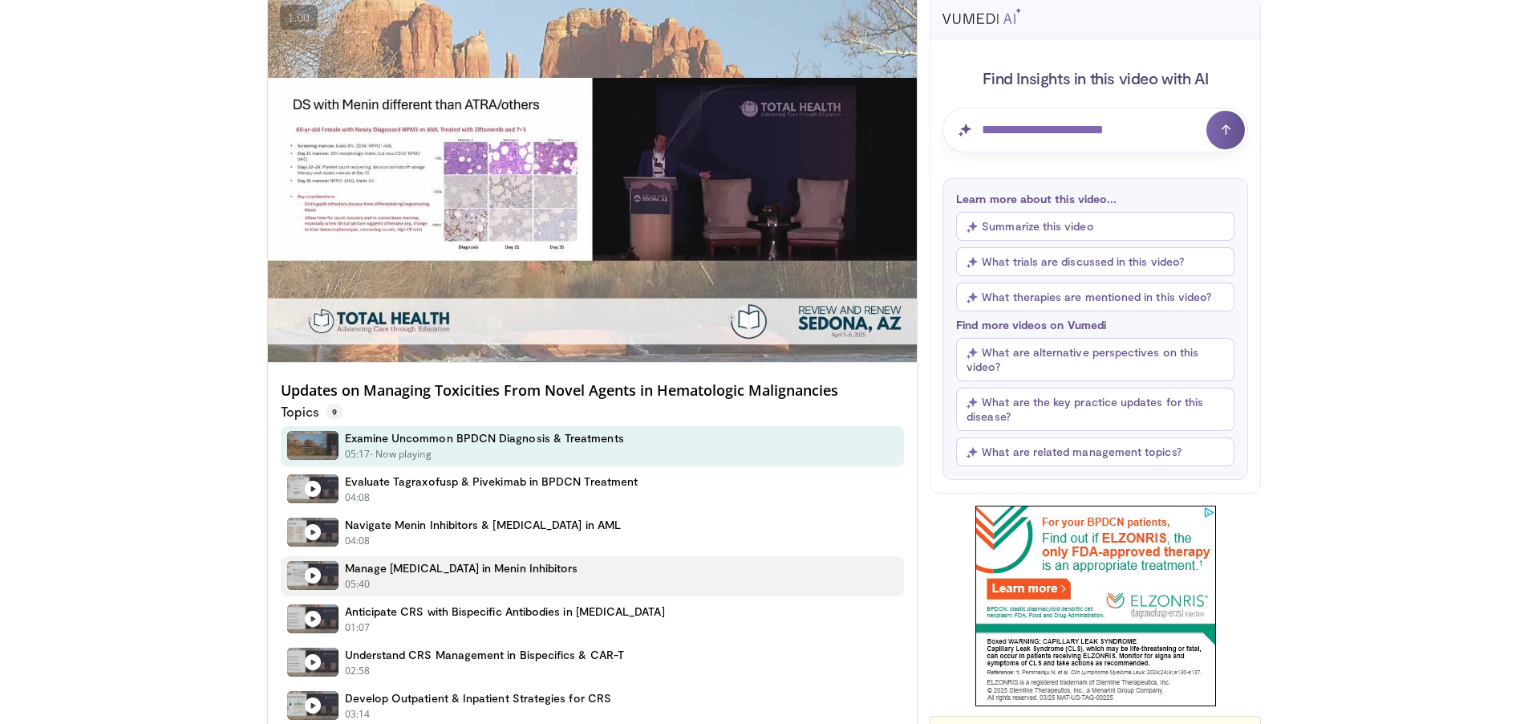
scroll to position [136, 0]
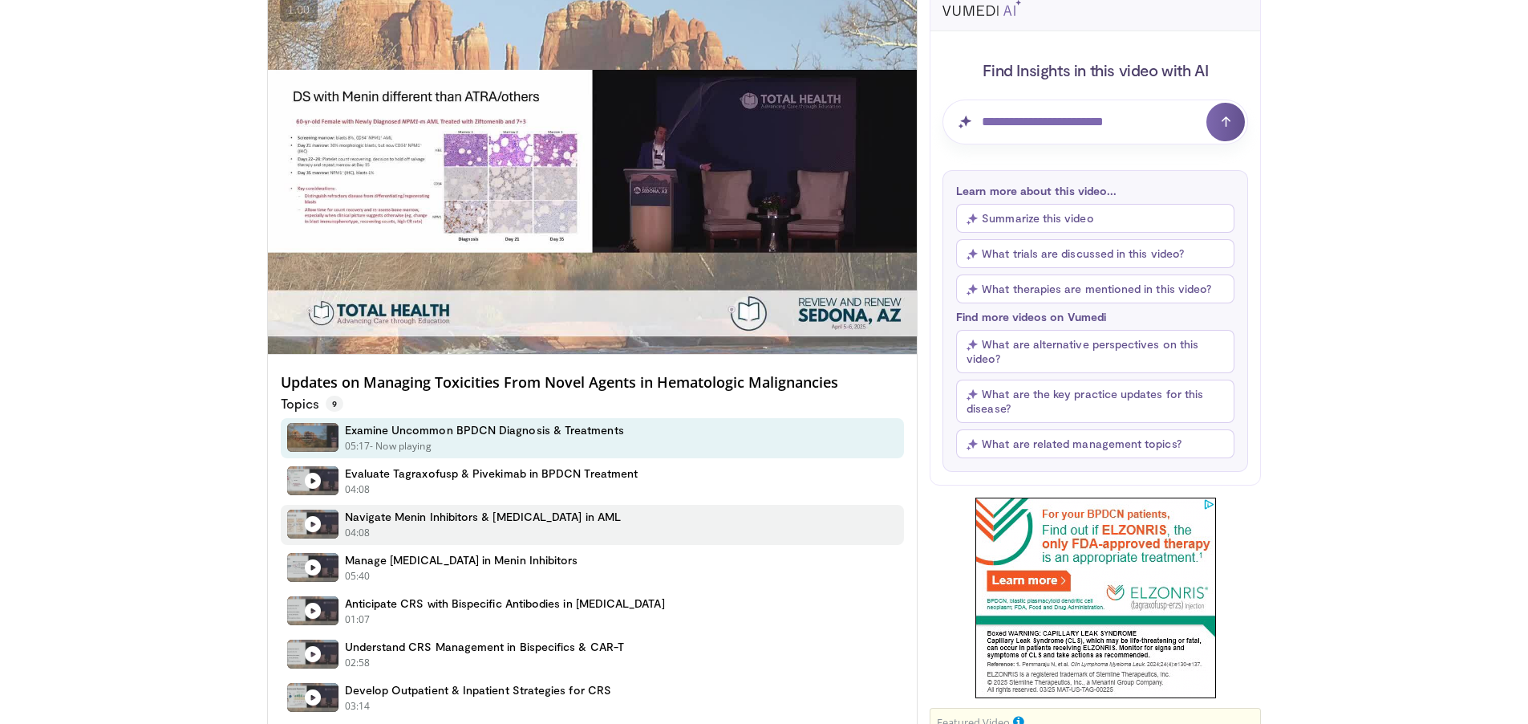
click at [424, 521] on h4 "Navigate Menin Inhibitors & [MEDICAL_DATA] in AML" at bounding box center [483, 516] width 276 height 14
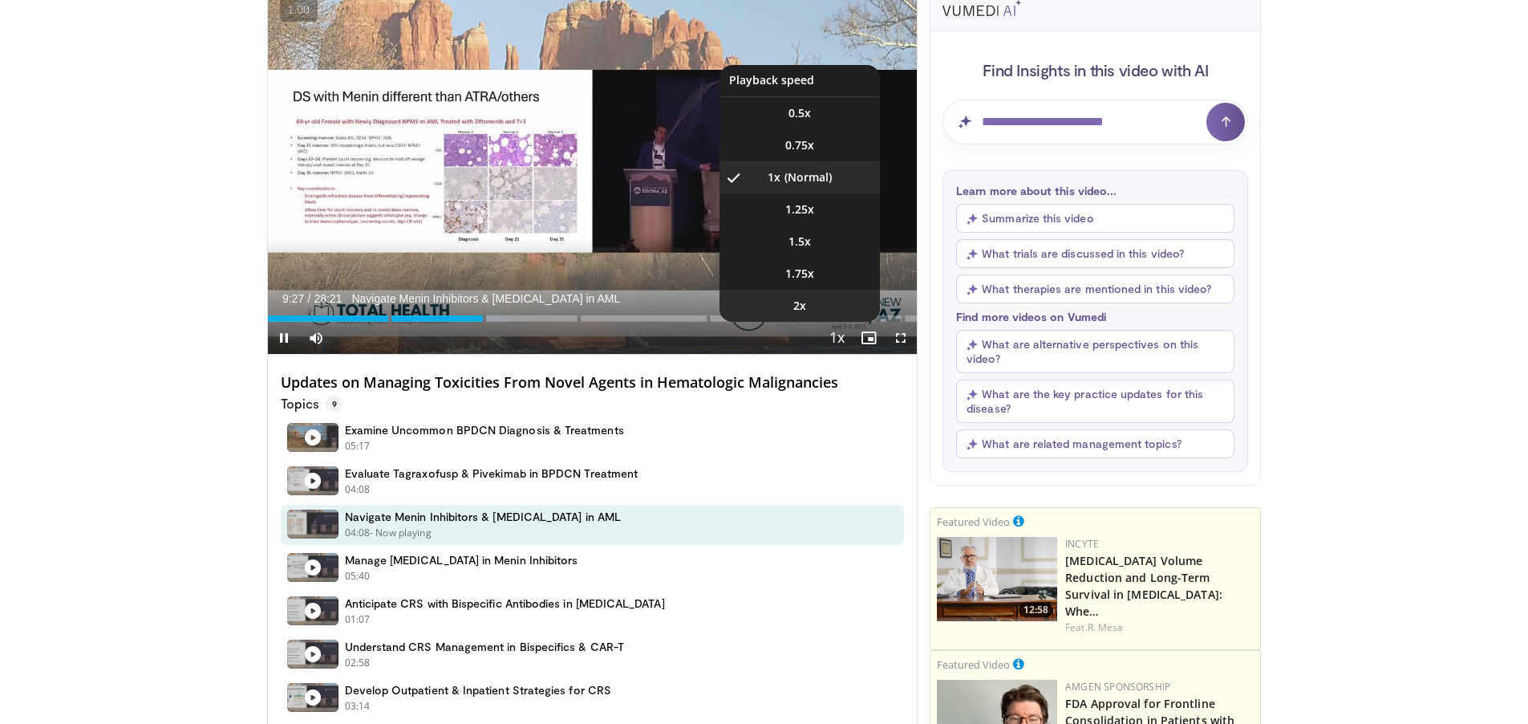
click at [827, 308] on li "2x" at bounding box center [800, 306] width 160 height 32
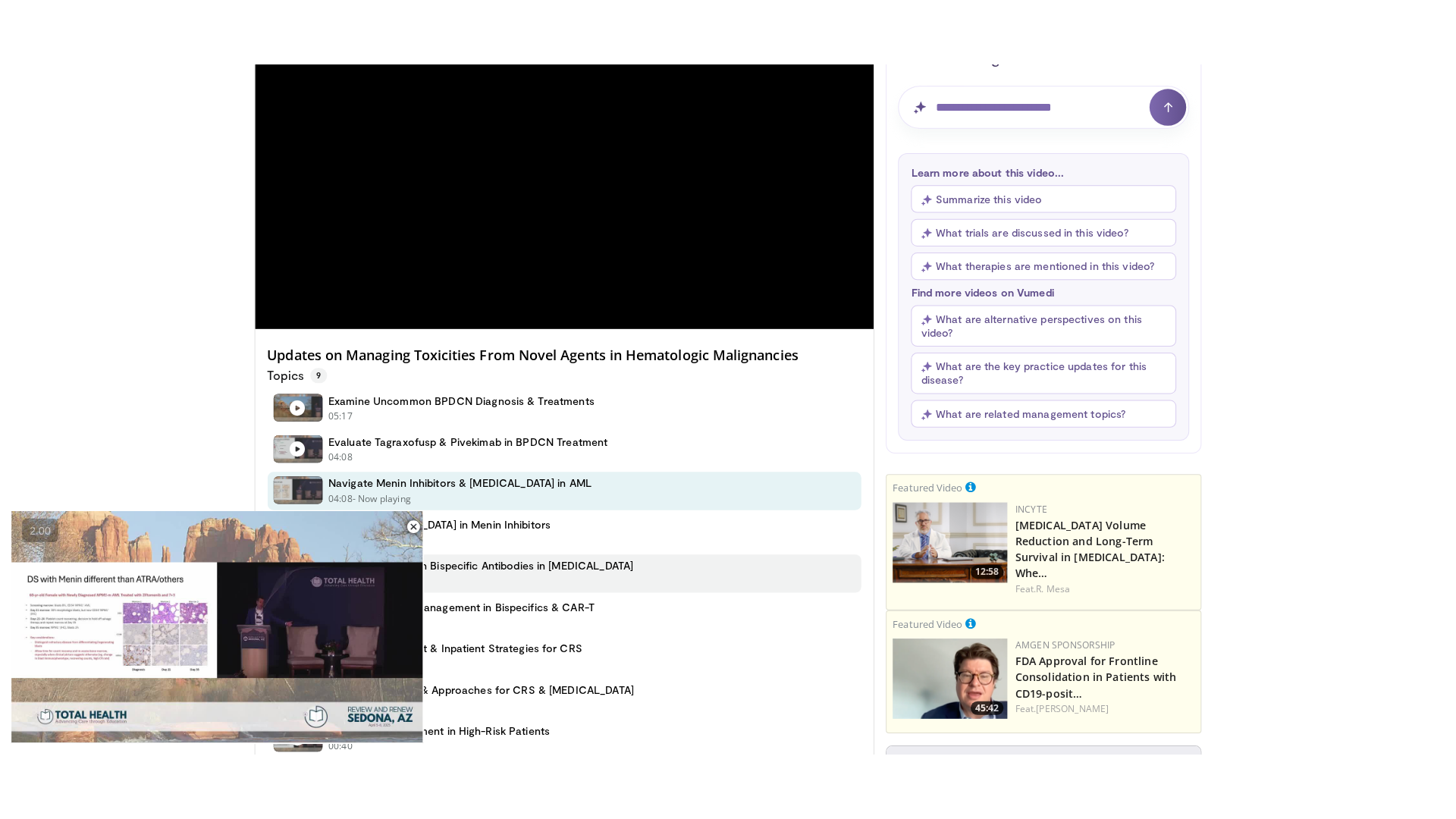
scroll to position [204, 0]
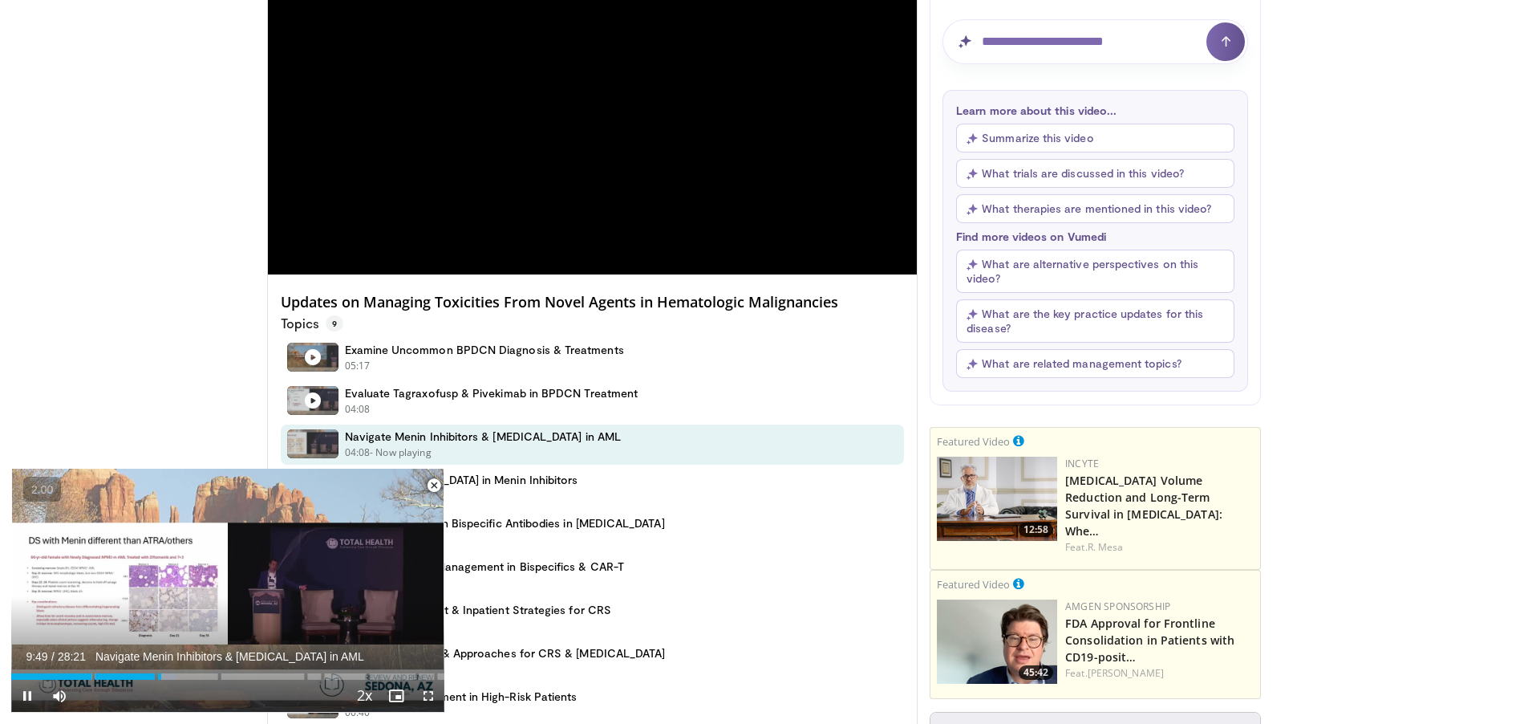
click at [434, 485] on span "Video Player" at bounding box center [434, 485] width 32 height 32
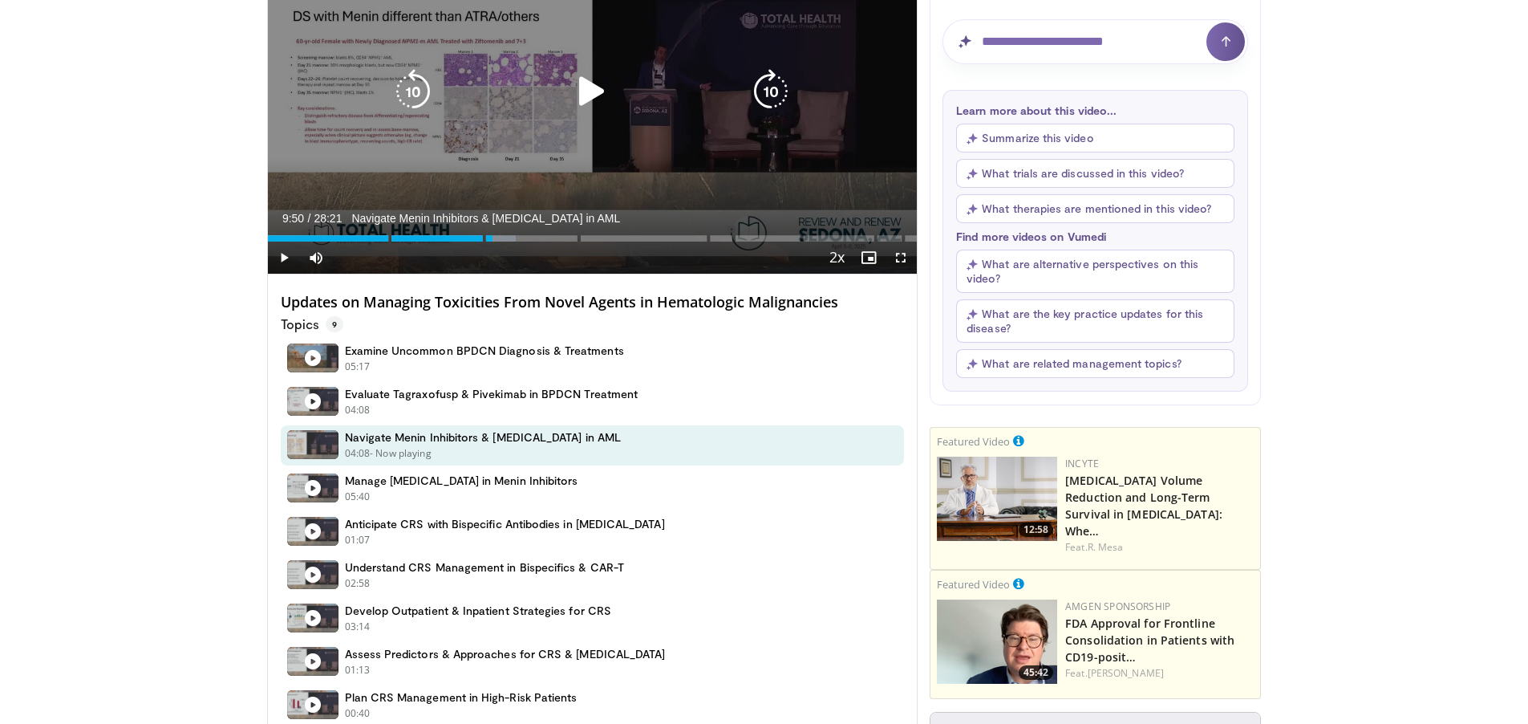
click at [615, 102] on div "Video Player" at bounding box center [592, 91] width 390 height 32
click at [583, 91] on icon "Video Player" at bounding box center [592, 91] width 45 height 45
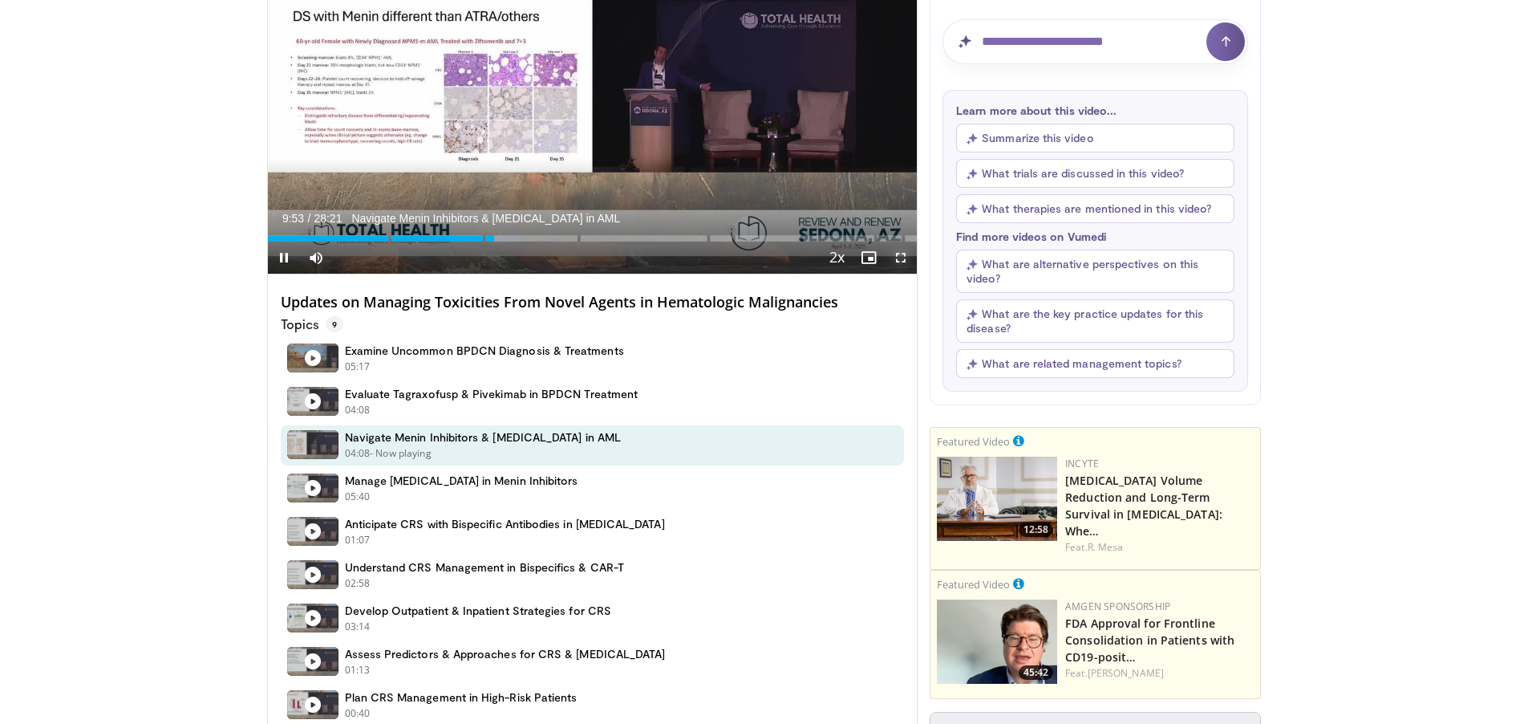
click at [898, 258] on span "Video Player" at bounding box center [901, 257] width 32 height 32
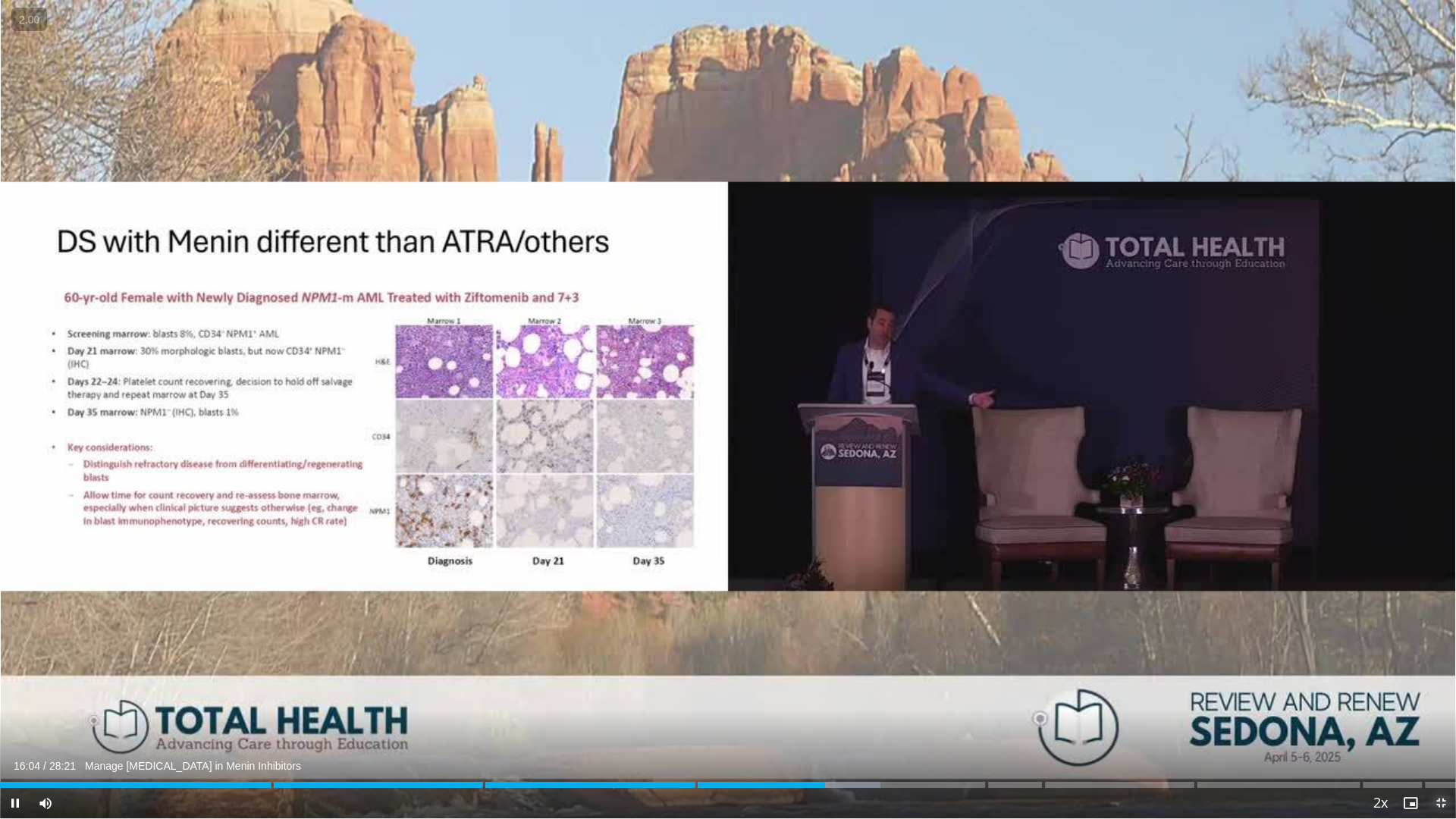
click at [1442, 684] on span "Video Player" at bounding box center [1441, 804] width 30 height 30
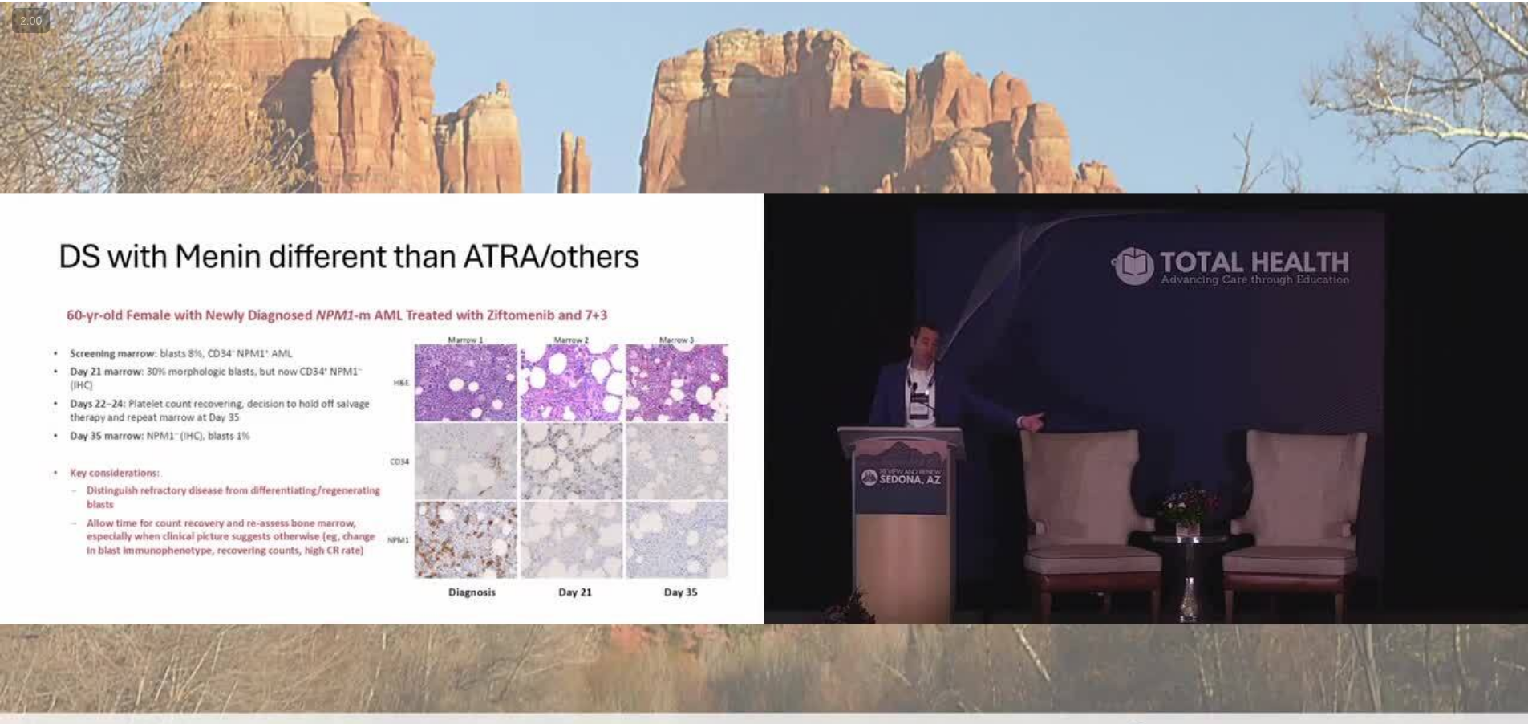
scroll to position [23, 0]
